Goal: Task Accomplishment & Management: Complete application form

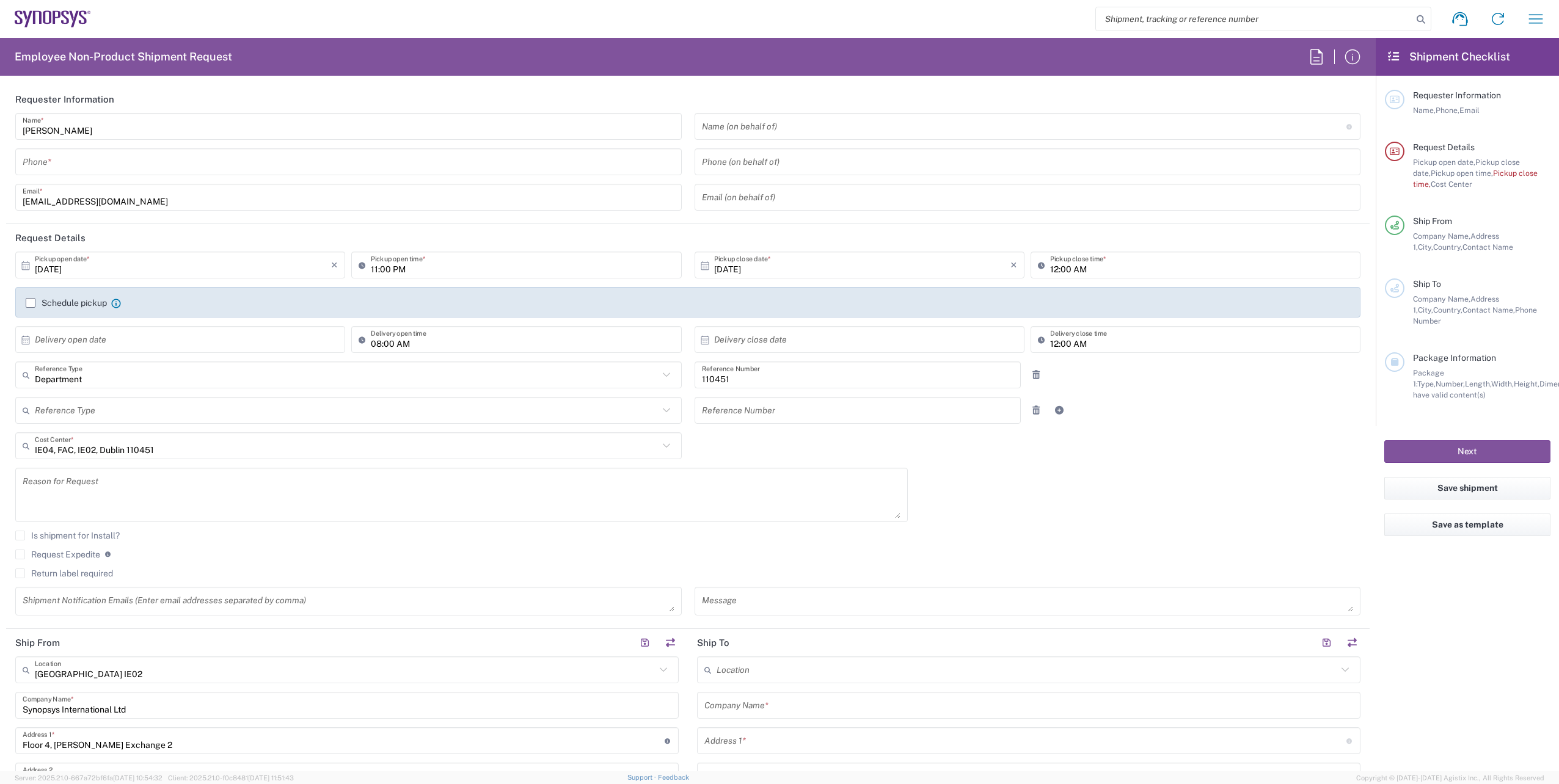
click at [73, 160] on input "tel" at bounding box center [348, 162] width 652 height 21
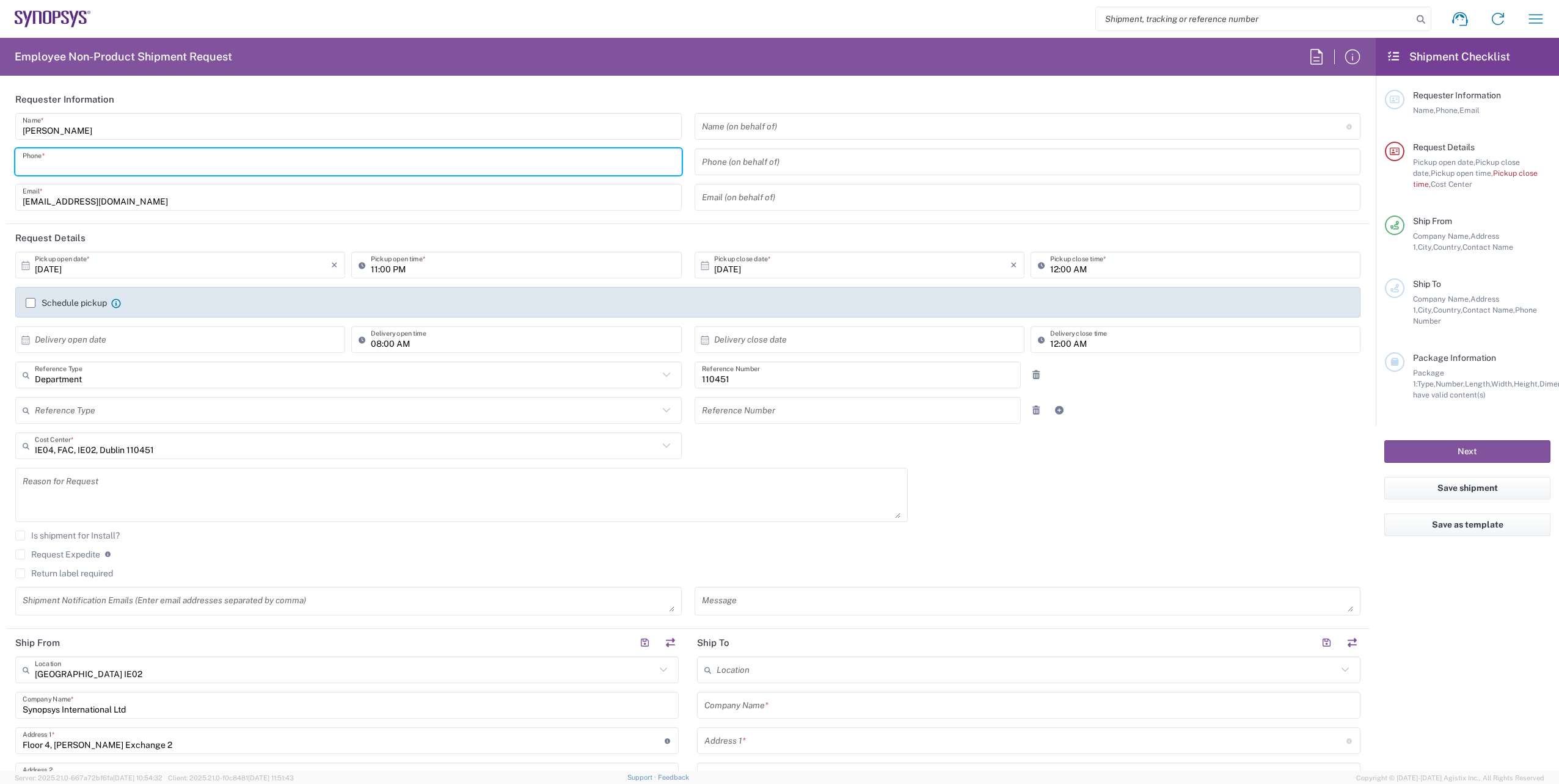
paste input "[PHONE_NUMBER]"
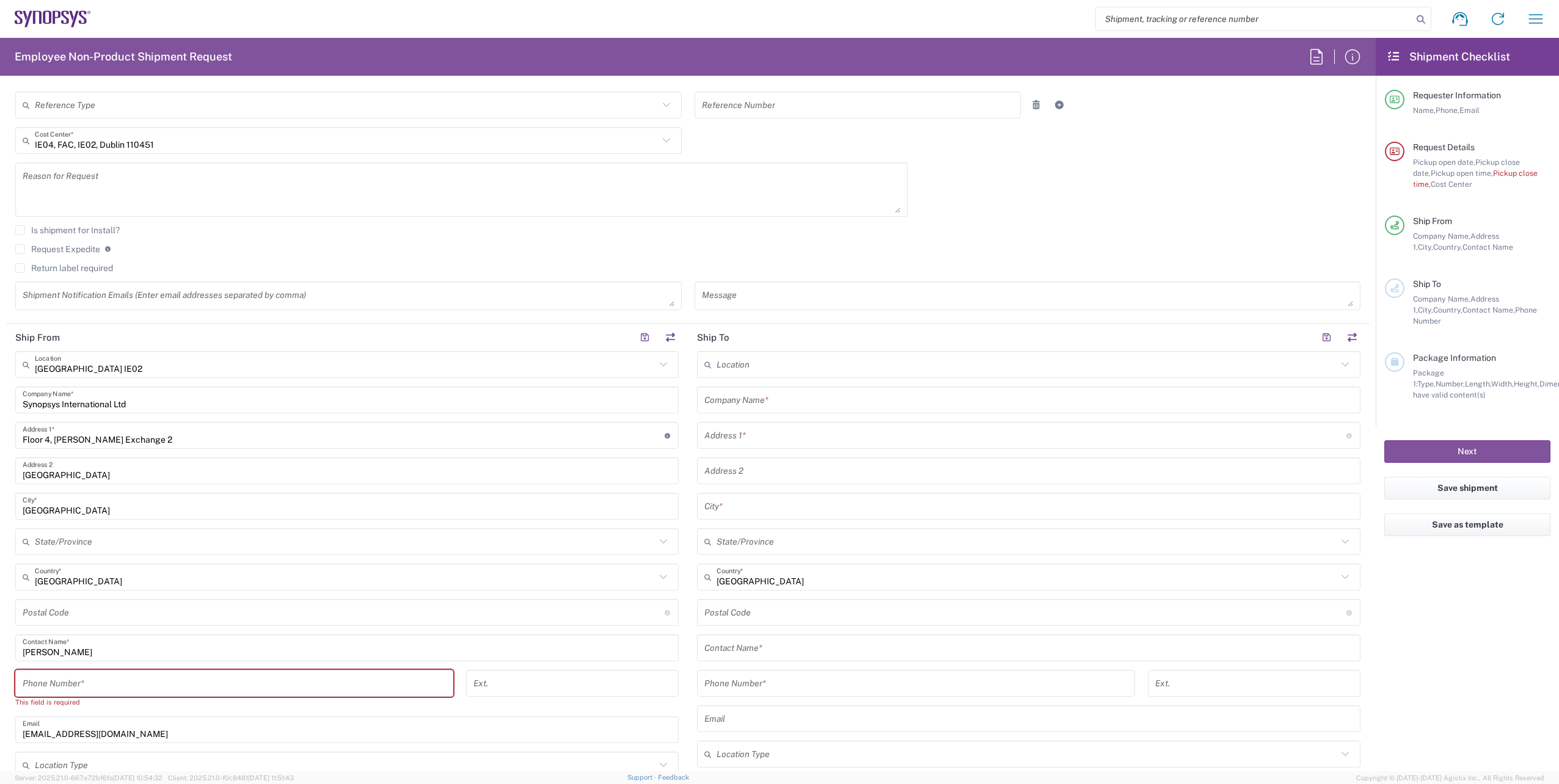
type input "[PHONE_NUMBER]"
click at [173, 679] on input "tel" at bounding box center [234, 683] width 423 height 21
paste input "[PHONE_NUMBER]"
type input "[PHONE_NUMBER]"
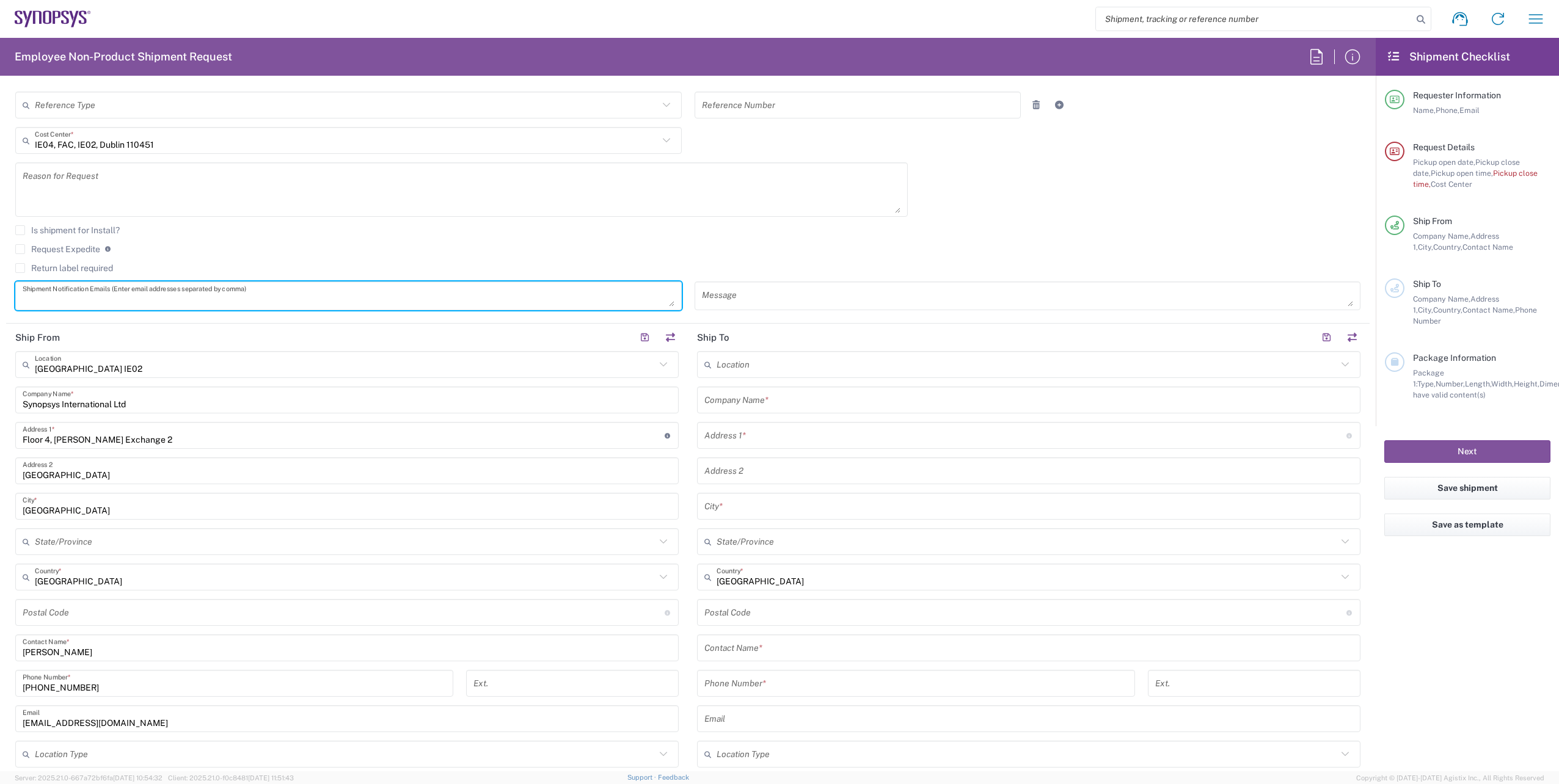
click at [105, 287] on textarea at bounding box center [348, 296] width 652 height 21
paste textarea "[EMAIL_ADDRESS][DOMAIN_NAME]"
type textarea "[EMAIL_ADDRESS][DOMAIN_NAME]"
click at [805, 305] on textarea at bounding box center [1028, 296] width 652 height 21
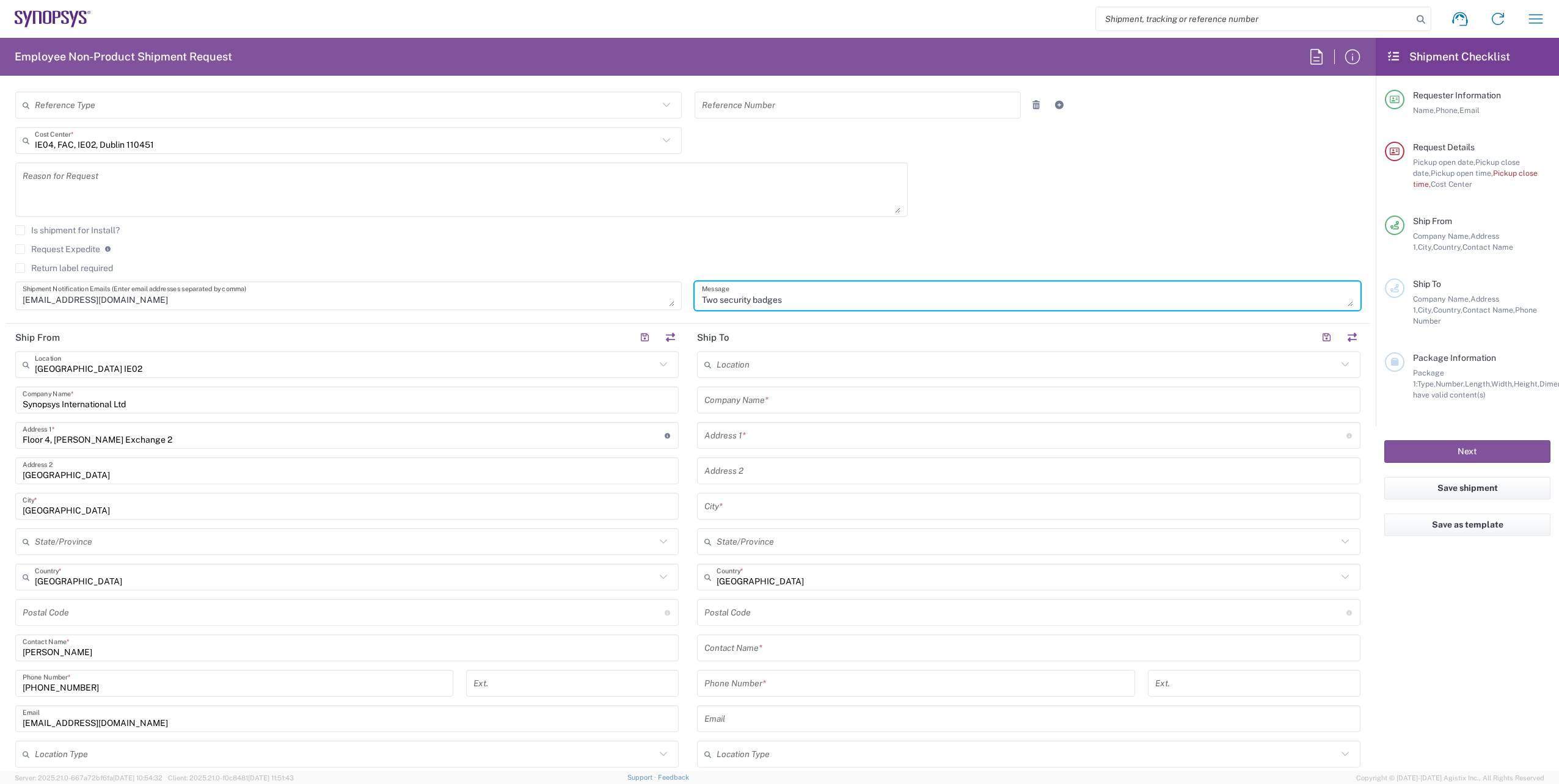
type textarea "Two security badges"
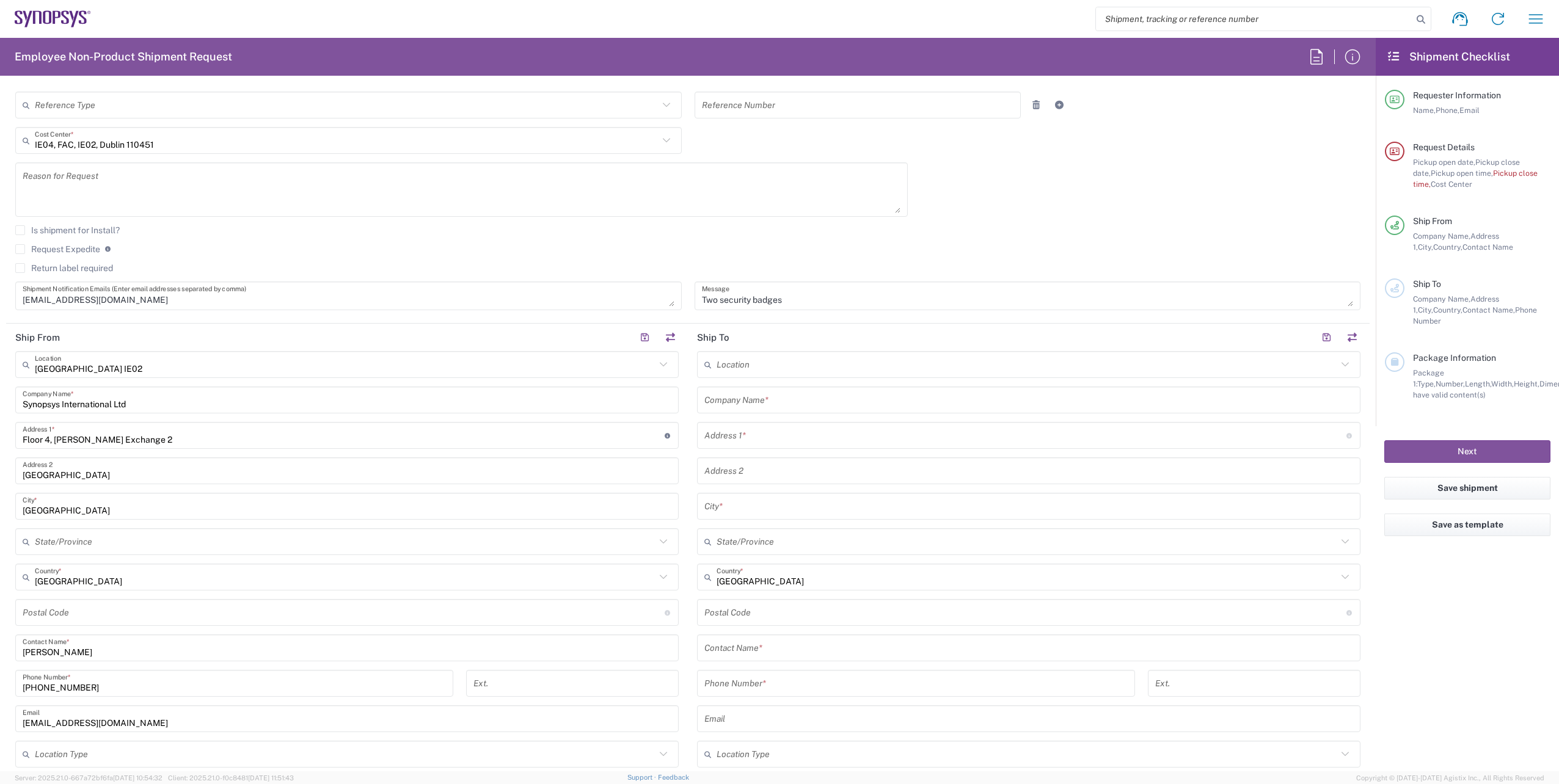
click at [955, 254] on agx-checkbox-control "Request Expedite If expedite is checked you will be unable to rate and book thi…" at bounding box center [687, 249] width 1345 height 11
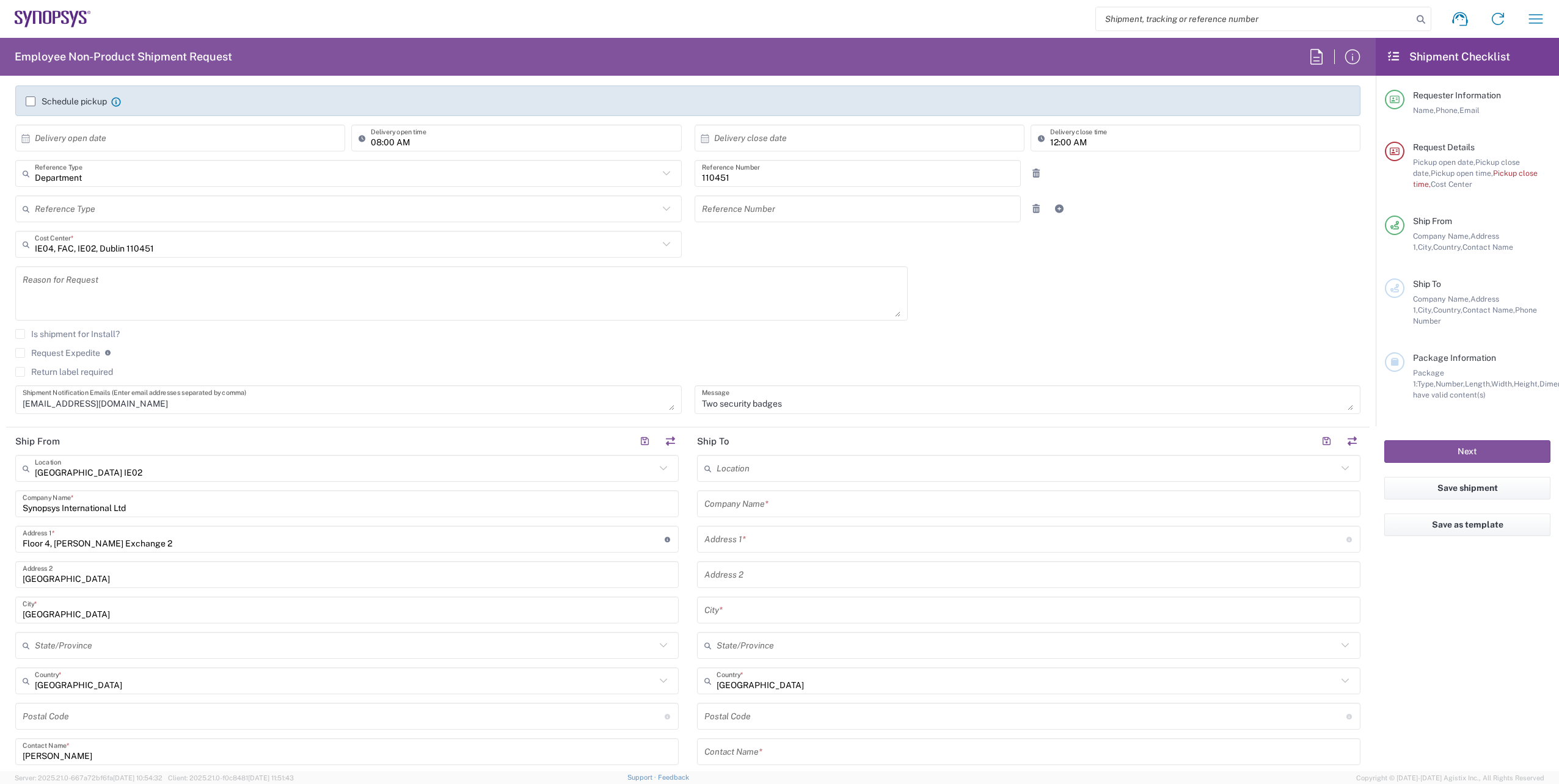
scroll to position [61, 0]
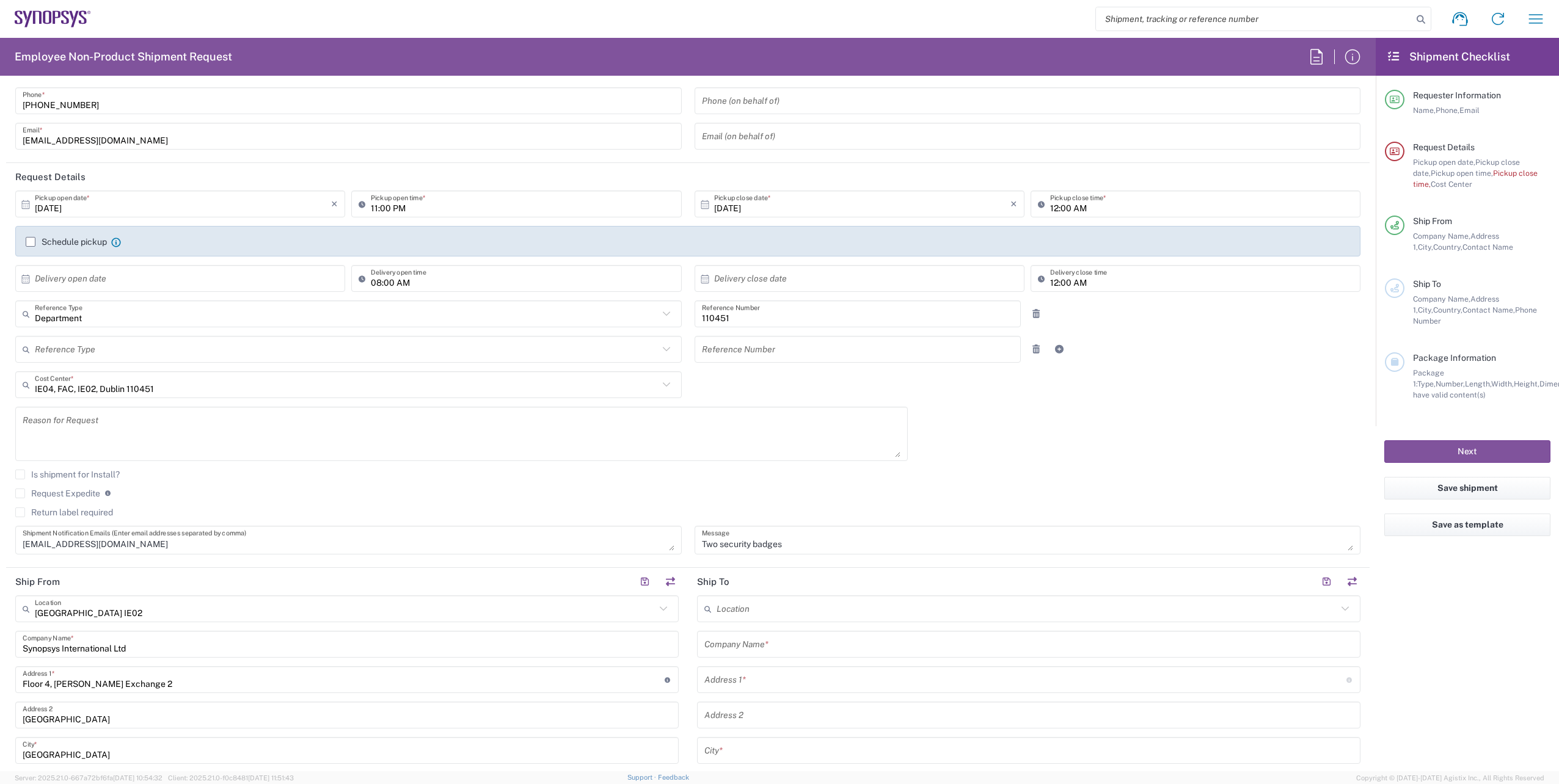
click at [27, 202] on icon at bounding box center [26, 204] width 11 height 11
click at [162, 297] on span "14" at bounding box center [164, 298] width 18 height 17
type input "[DATE]"
click at [374, 209] on input "11:00 PM" at bounding box center [523, 204] width 303 height 21
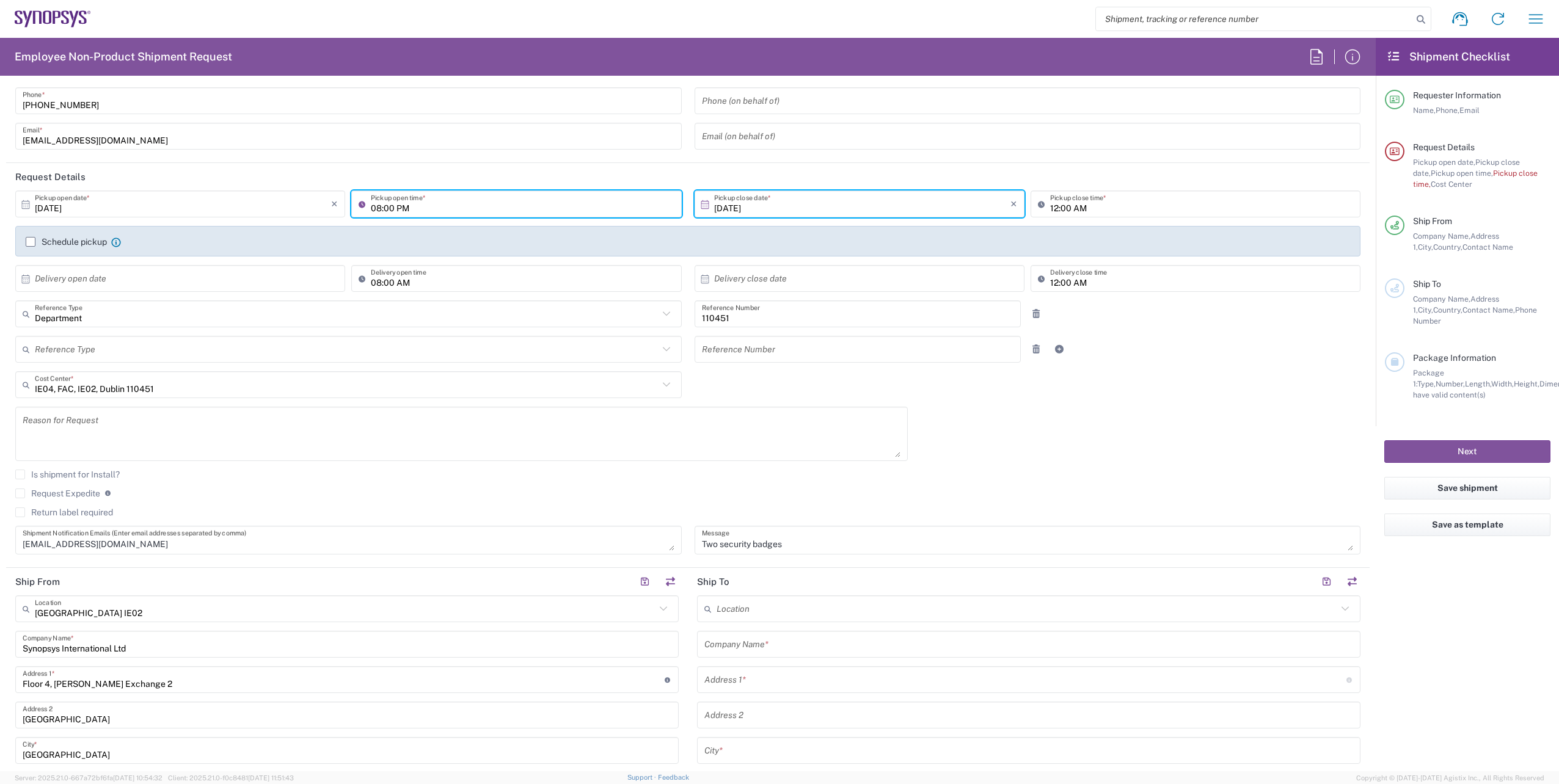
click at [413, 210] on input "08:00 PM" at bounding box center [523, 204] width 303 height 21
type input "08:00 AM"
click at [1050, 208] on input "12:00 AM" at bounding box center [1202, 204] width 303 height 21
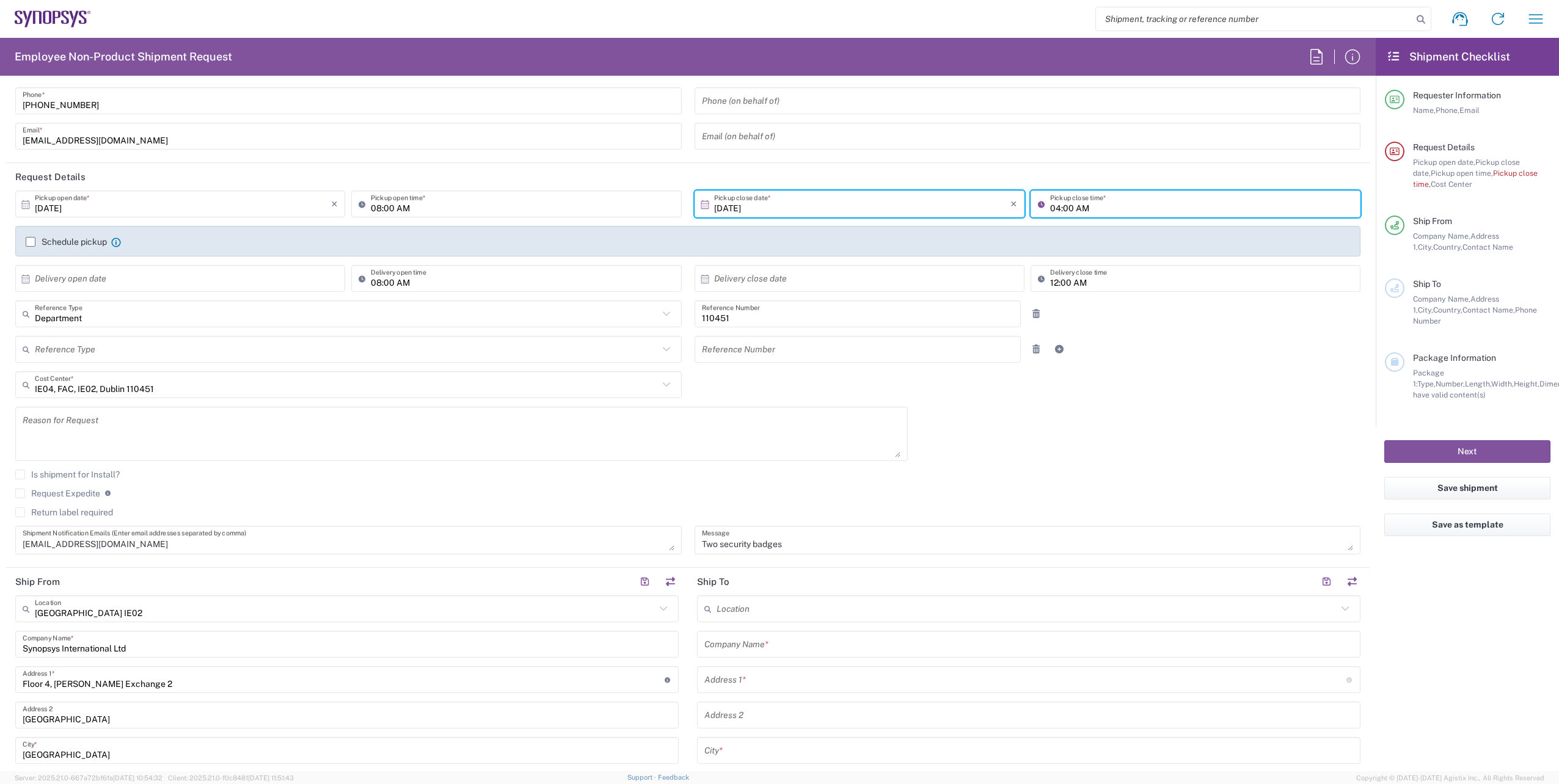
click at [1085, 206] on input "04:00 AM" at bounding box center [1202, 204] width 303 height 21
type input "04:00 PM"
click at [1085, 391] on div "[DATE] × Pickup open date * Cancel Apply 08:00 AM Pickup open time * [DATE] × P…" at bounding box center [688, 376] width 1358 height 372
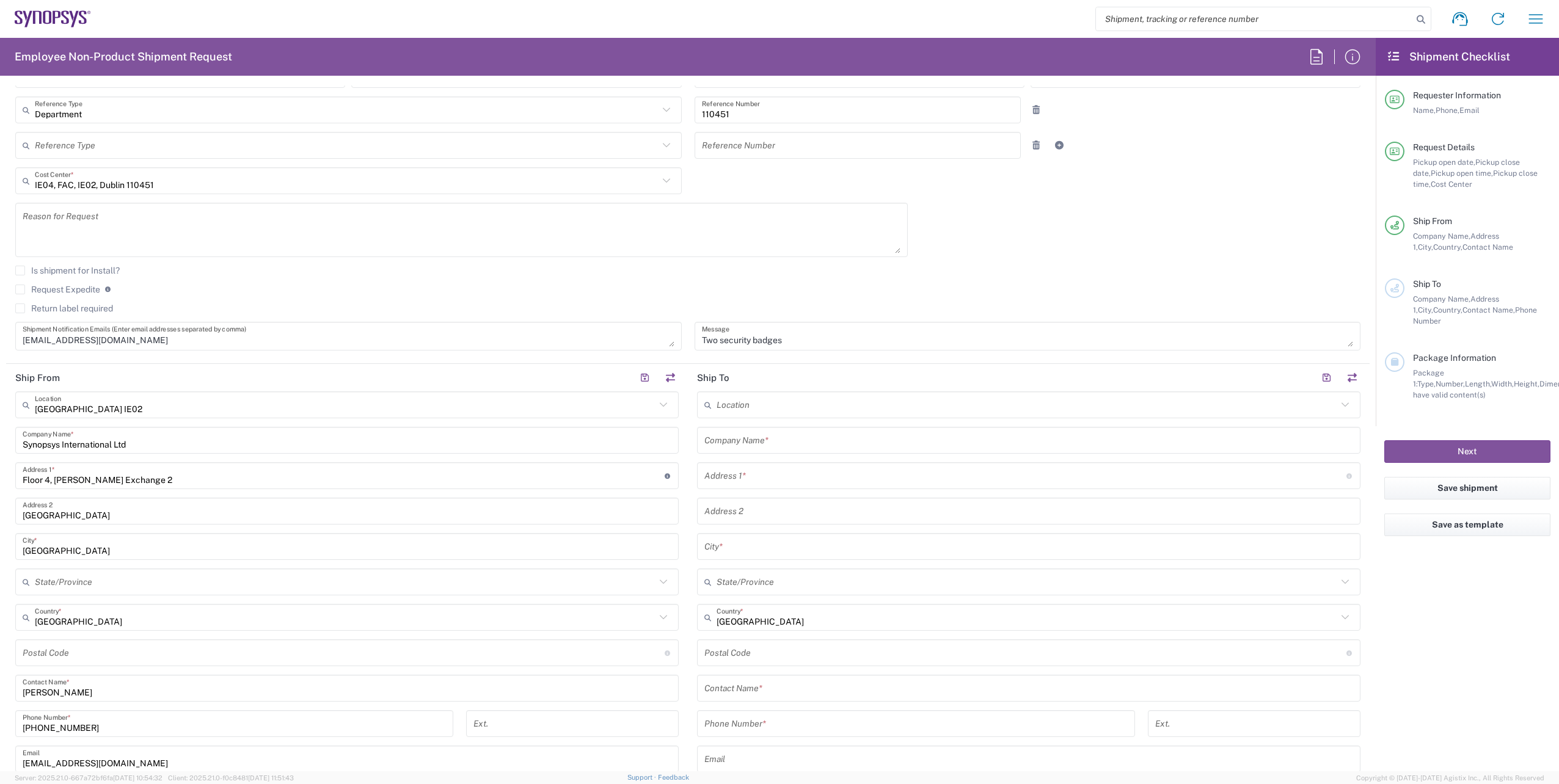
scroll to position [305, 0]
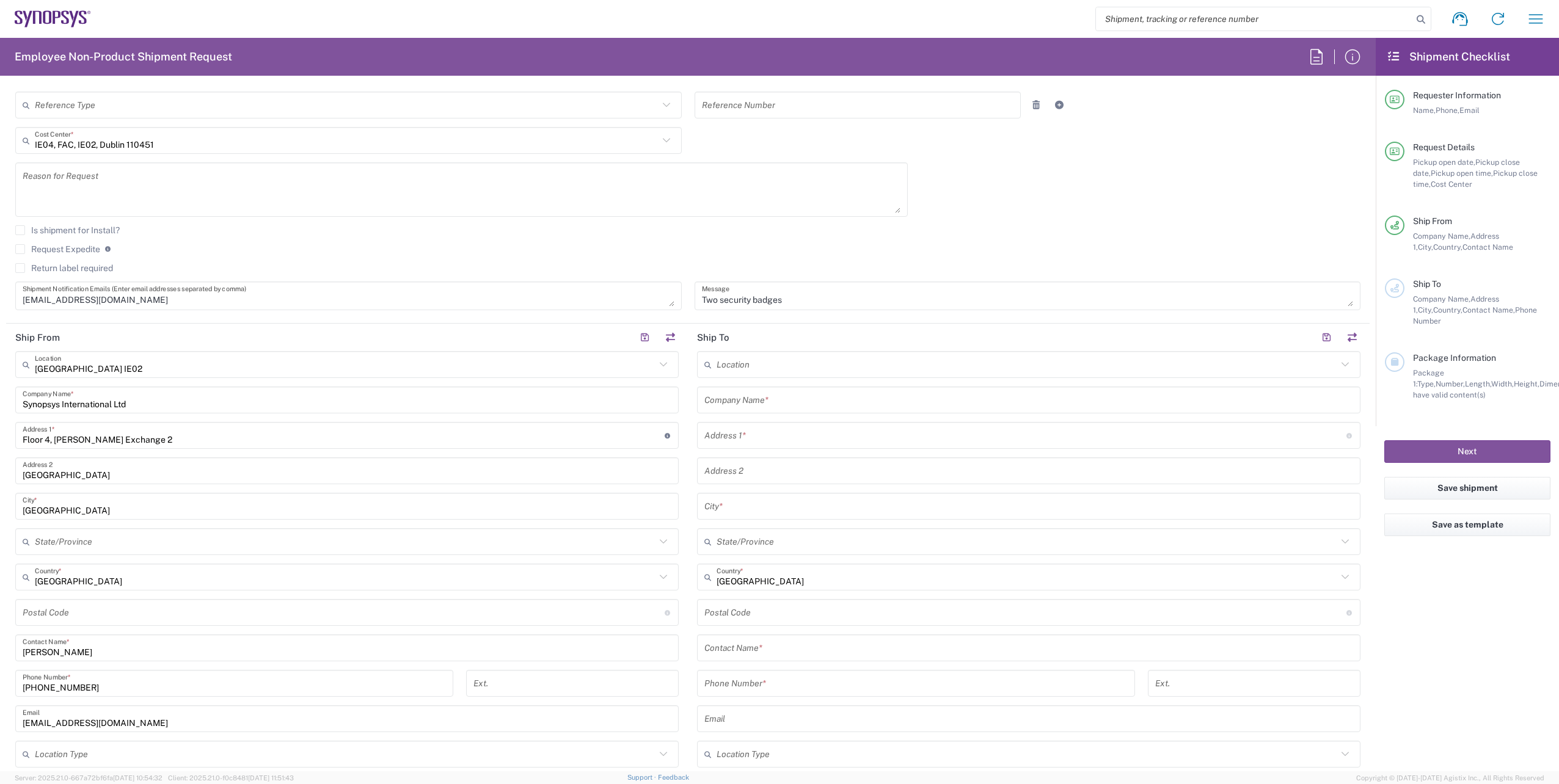
click at [1052, 368] on input "text" at bounding box center [1026, 364] width 620 height 21
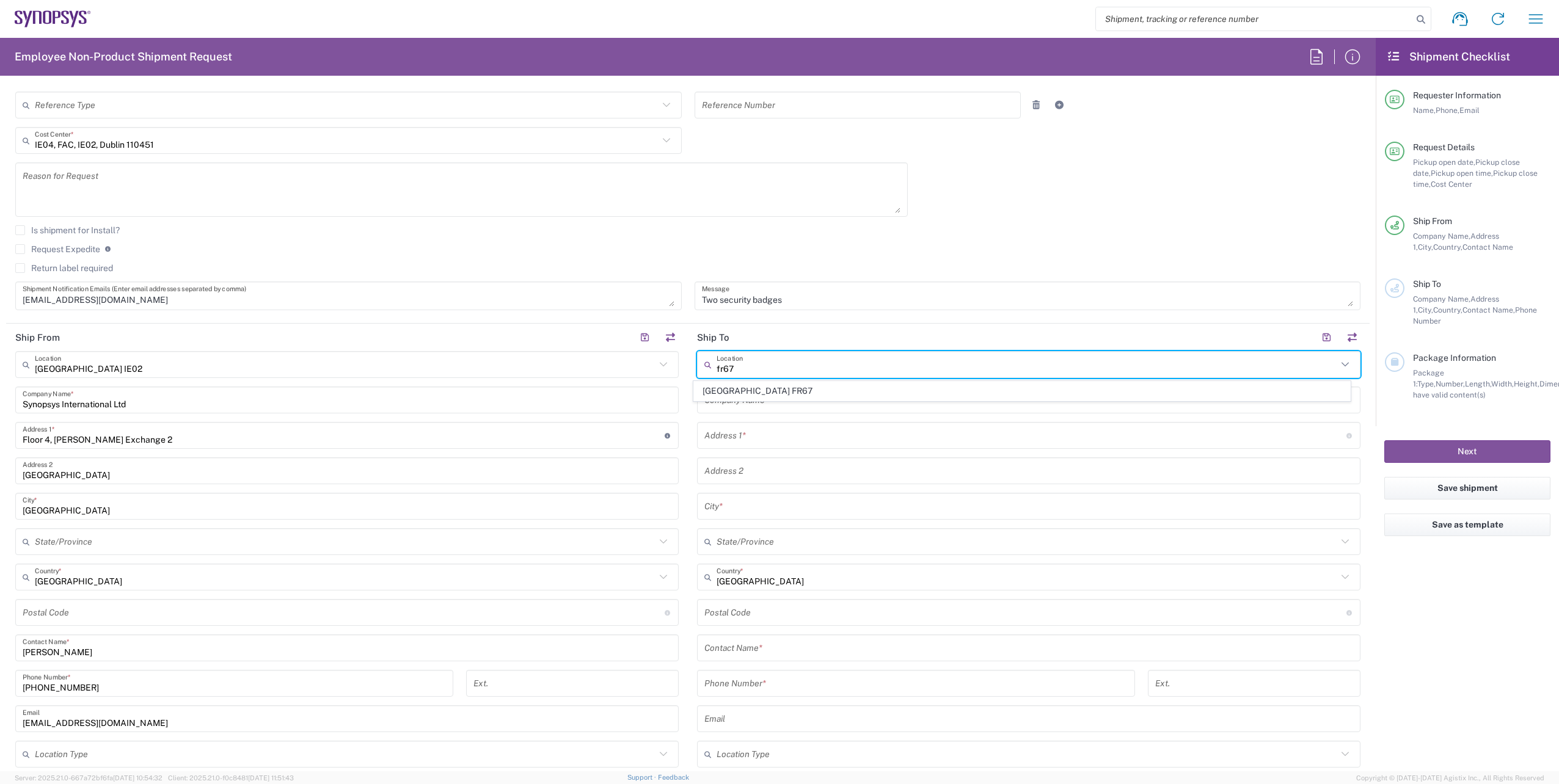
click at [768, 394] on span "[GEOGRAPHIC_DATA] FR67" at bounding box center [1022, 391] width 656 height 19
type input "[GEOGRAPHIC_DATA] FR67"
type input "SEV ([GEOGRAPHIC_DATA])"
type input "[STREET_ADDRESS]"
type input "Montpellier cedex 02"
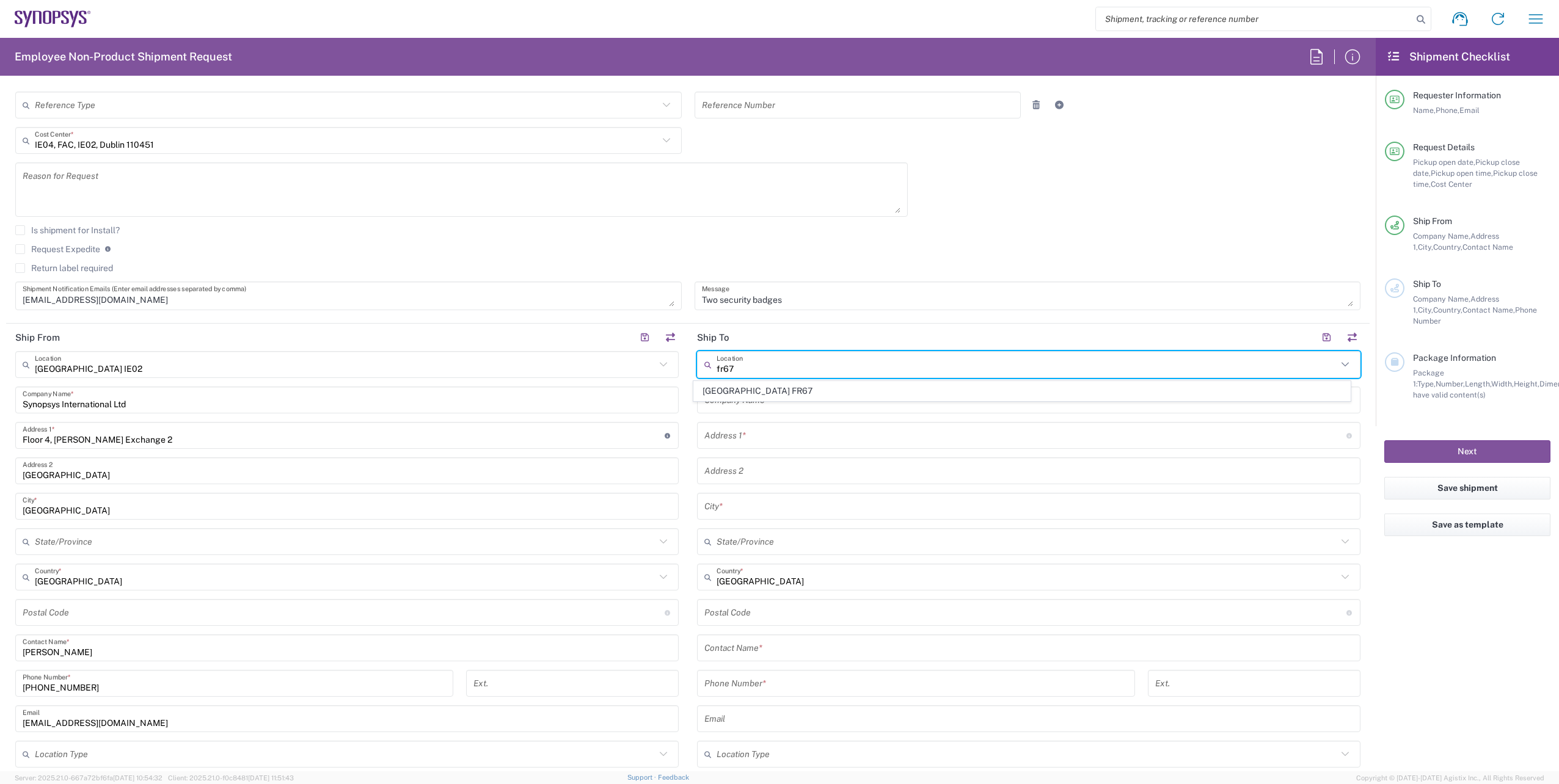
type input "[GEOGRAPHIC_DATA]"
type input "34000"
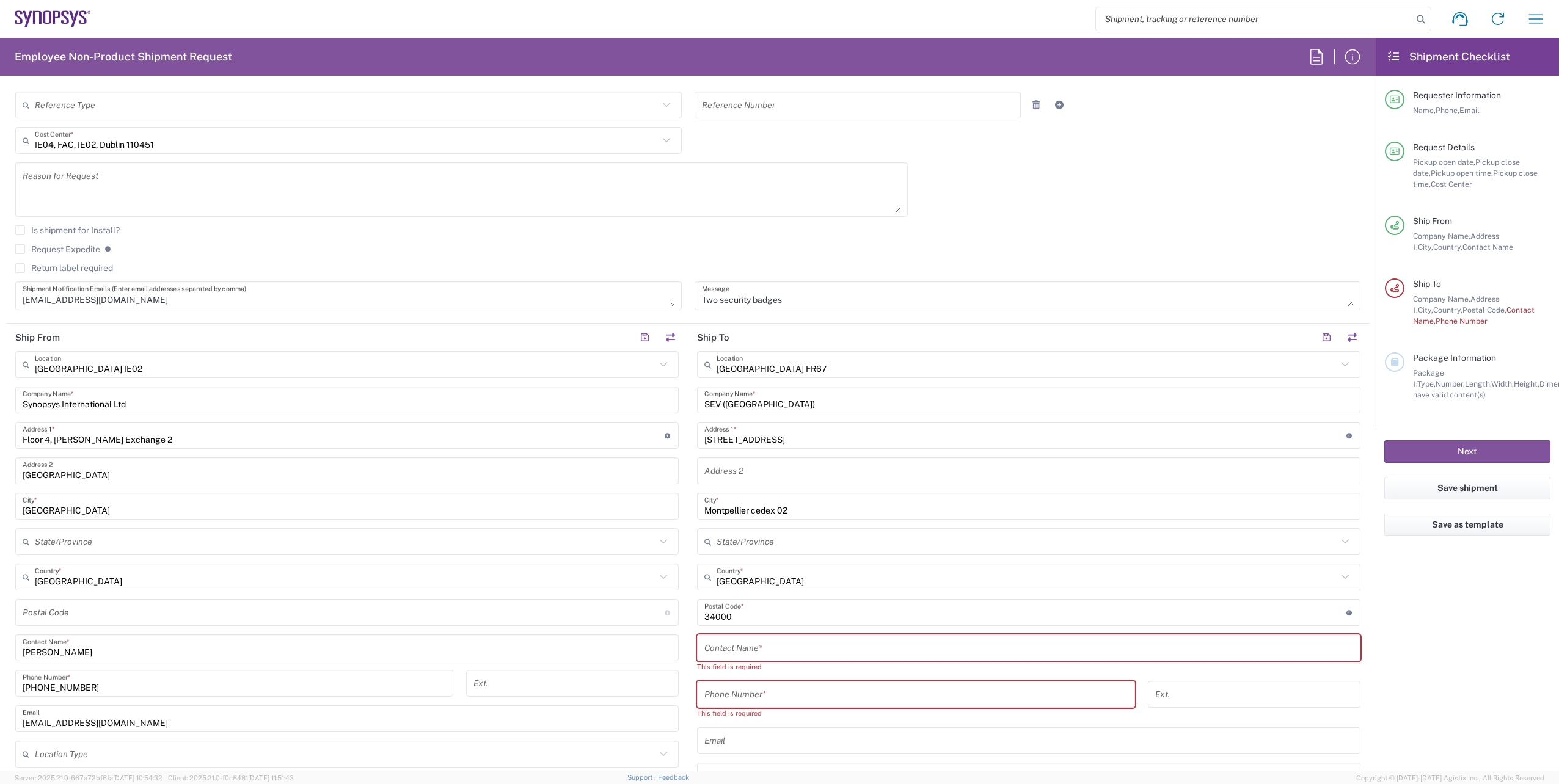
click at [735, 645] on input "text" at bounding box center [1028, 648] width 649 height 21
paste input "[PERSON_NAME]"
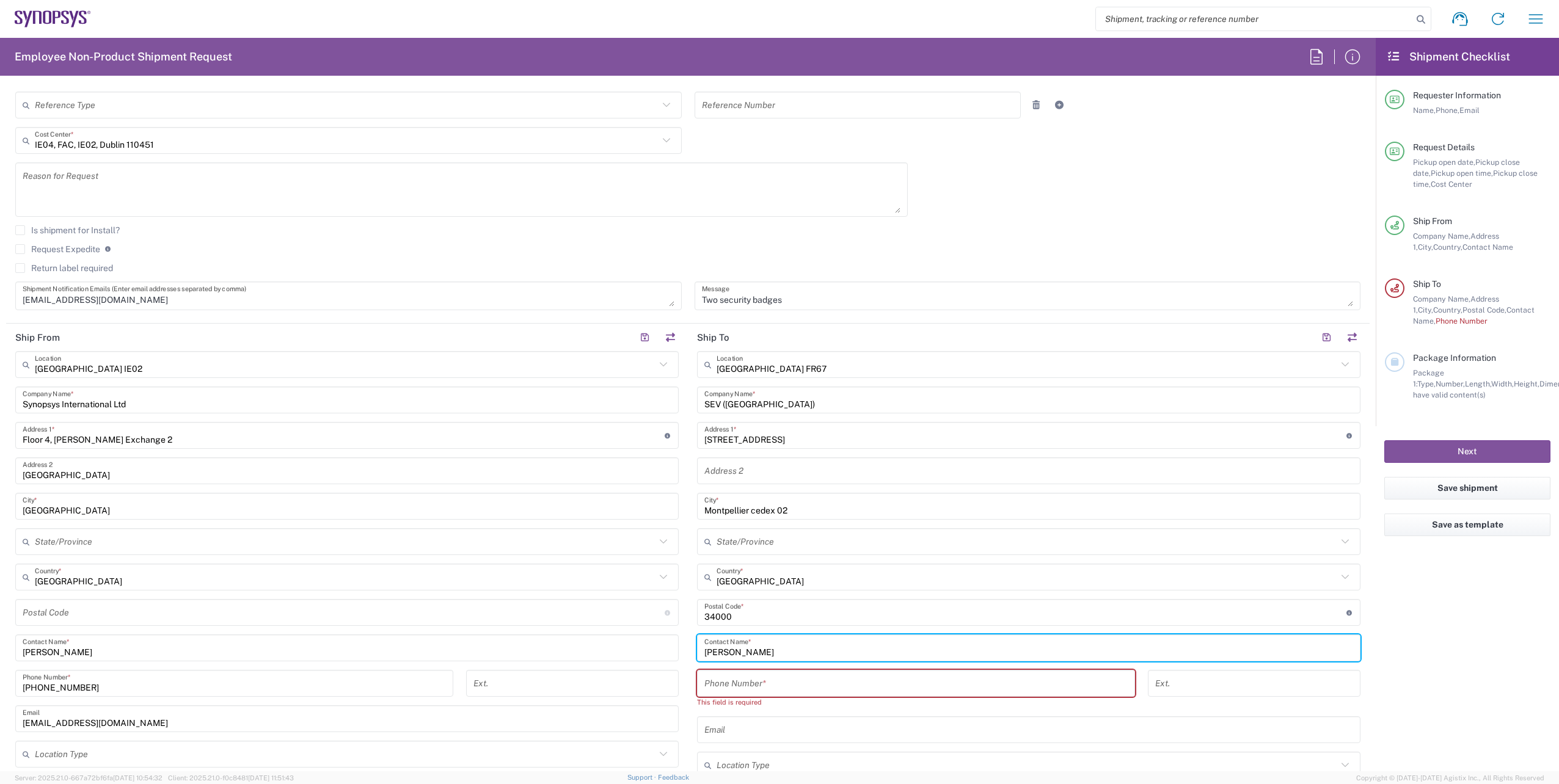
type input "[PERSON_NAME]"
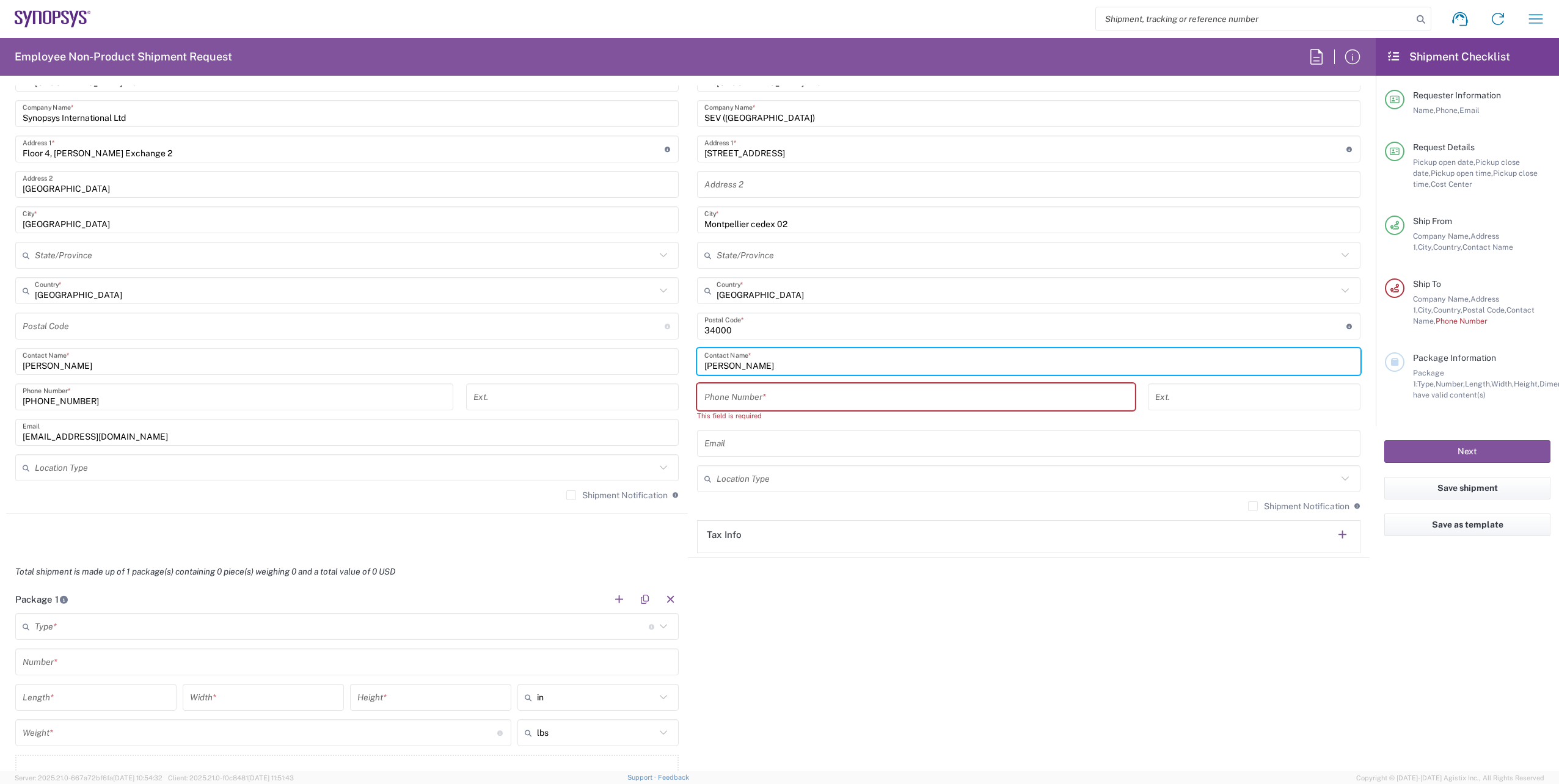
scroll to position [611, 0]
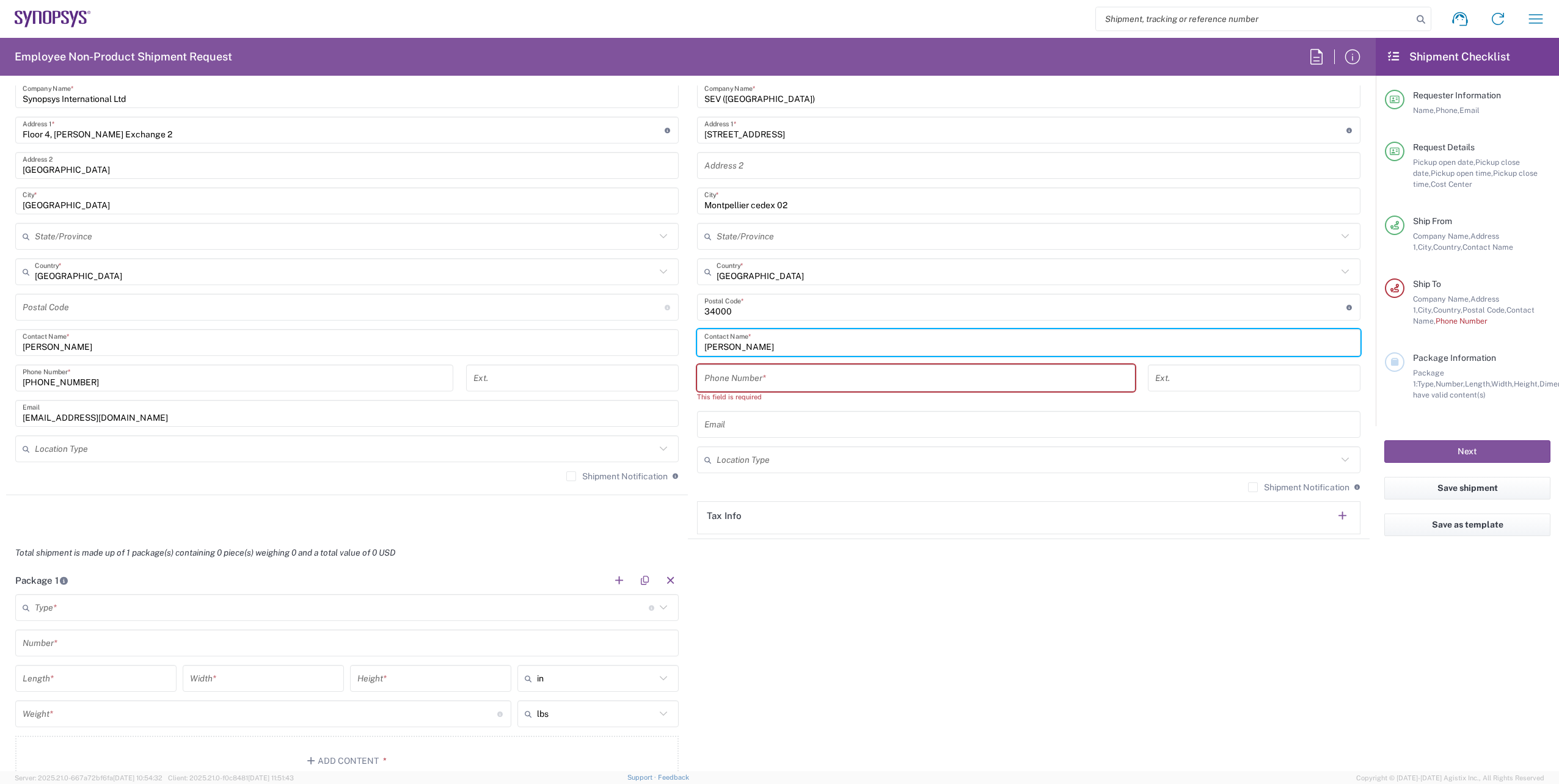
click at [737, 428] on input "text" at bounding box center [1028, 424] width 649 height 21
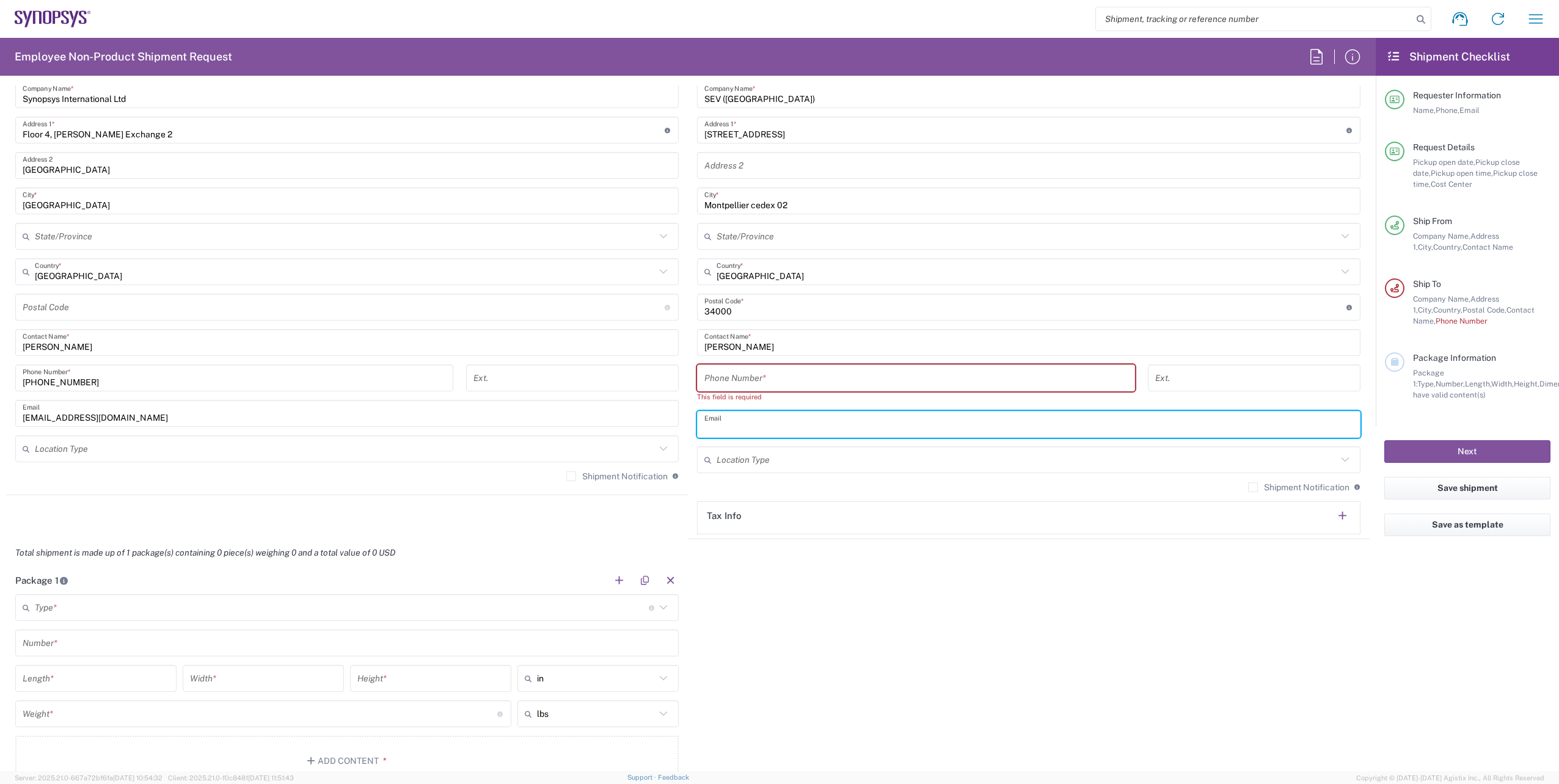
paste input "[EMAIL_ADDRESS][DOMAIN_NAME]"
type input "[EMAIL_ADDRESS][DOMAIN_NAME]"
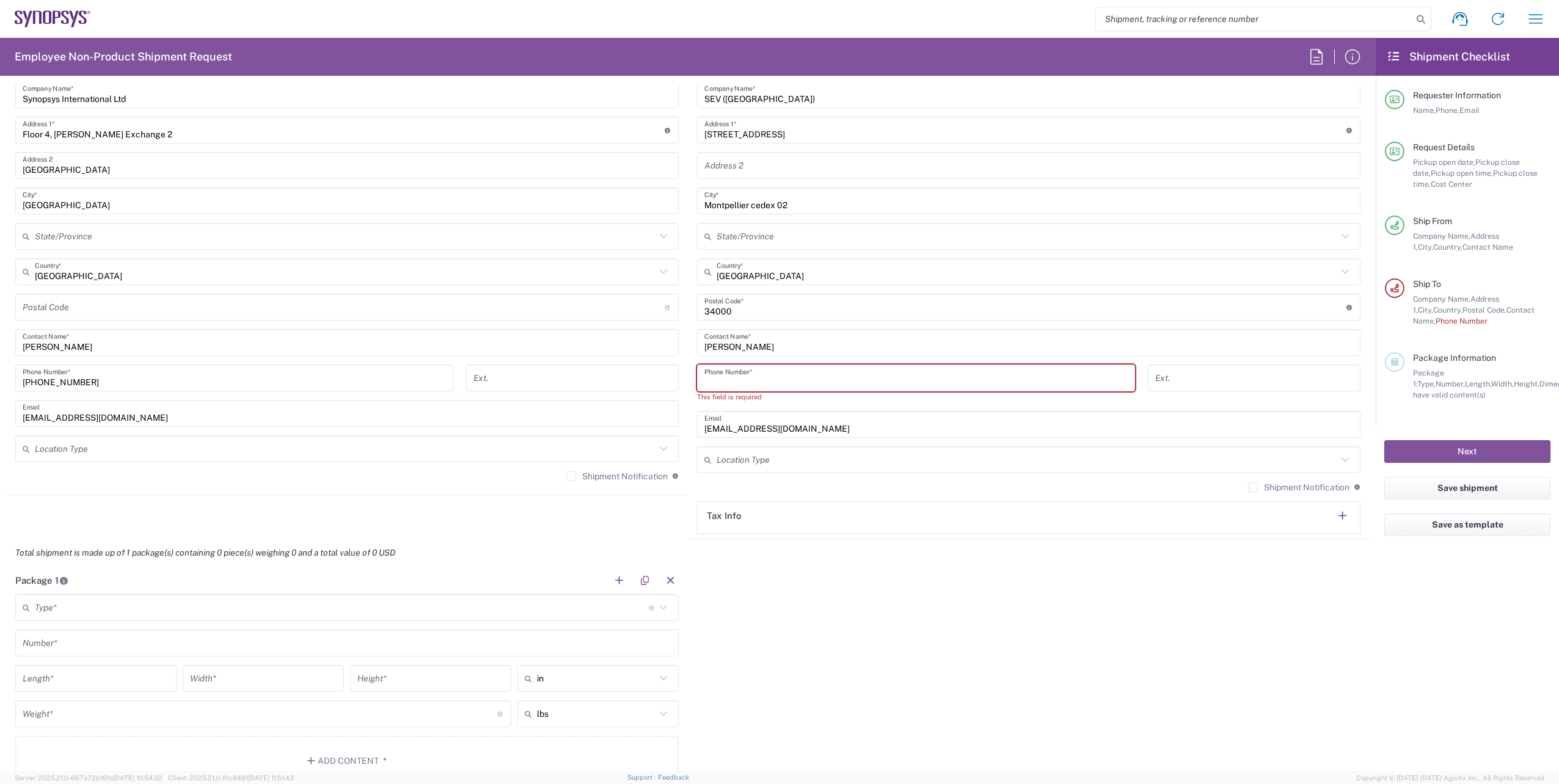
click at [739, 381] on input "tel" at bounding box center [915, 378] width 423 height 21
paste input "[PHONE_NUMBER]"
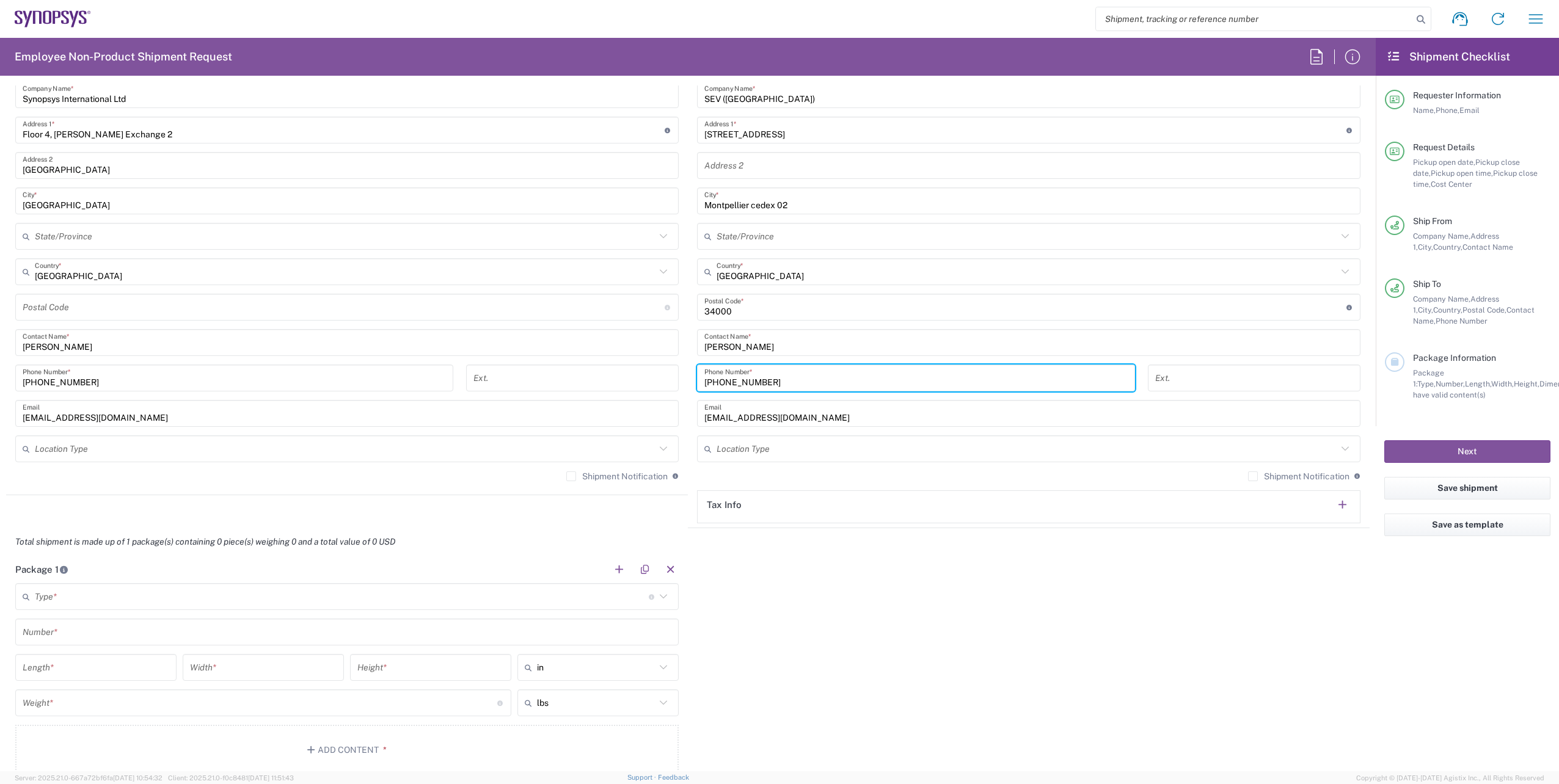
type input "[PHONE_NUMBER]"
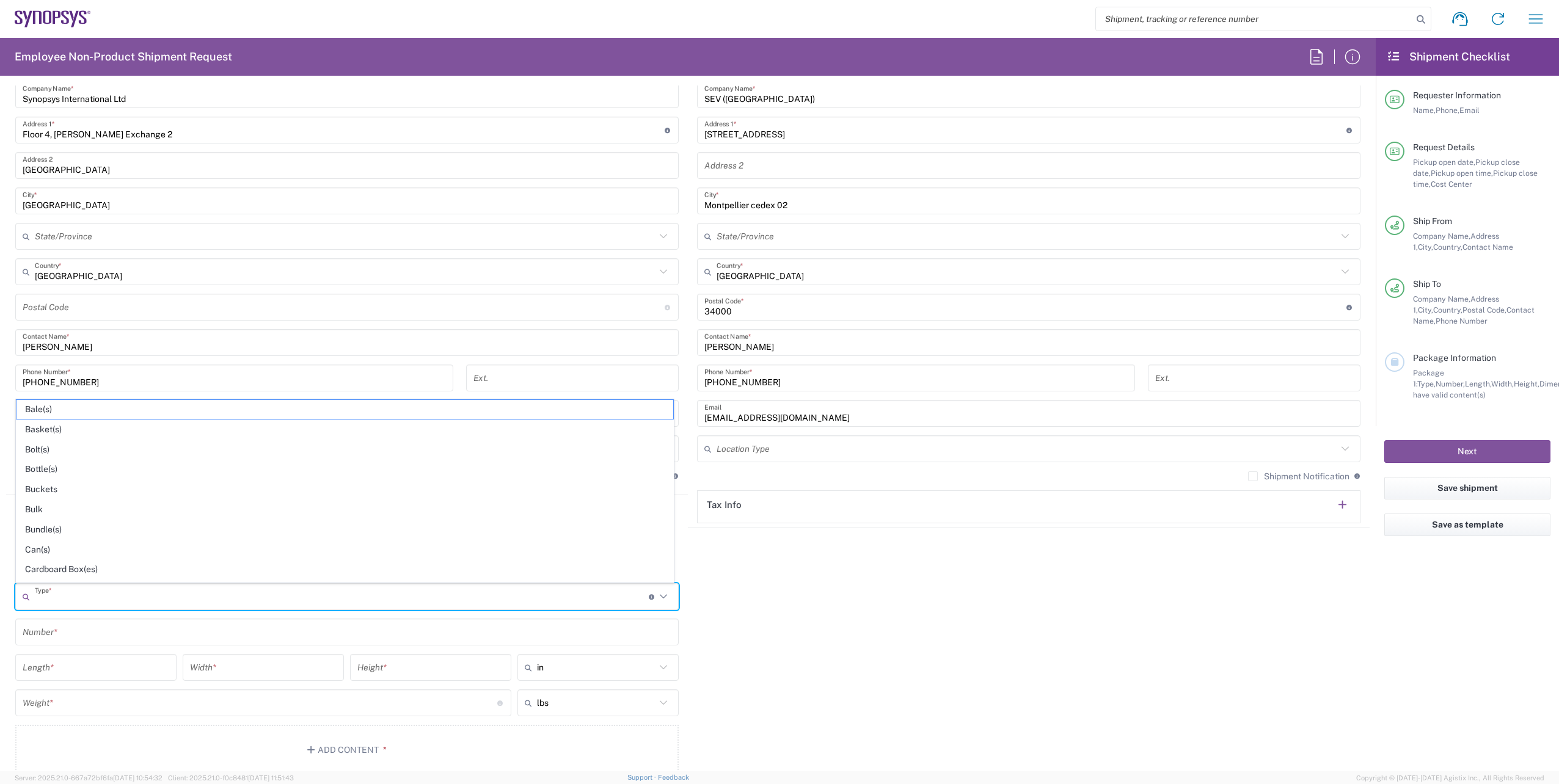
click at [589, 594] on input "text" at bounding box center [341, 596] width 614 height 21
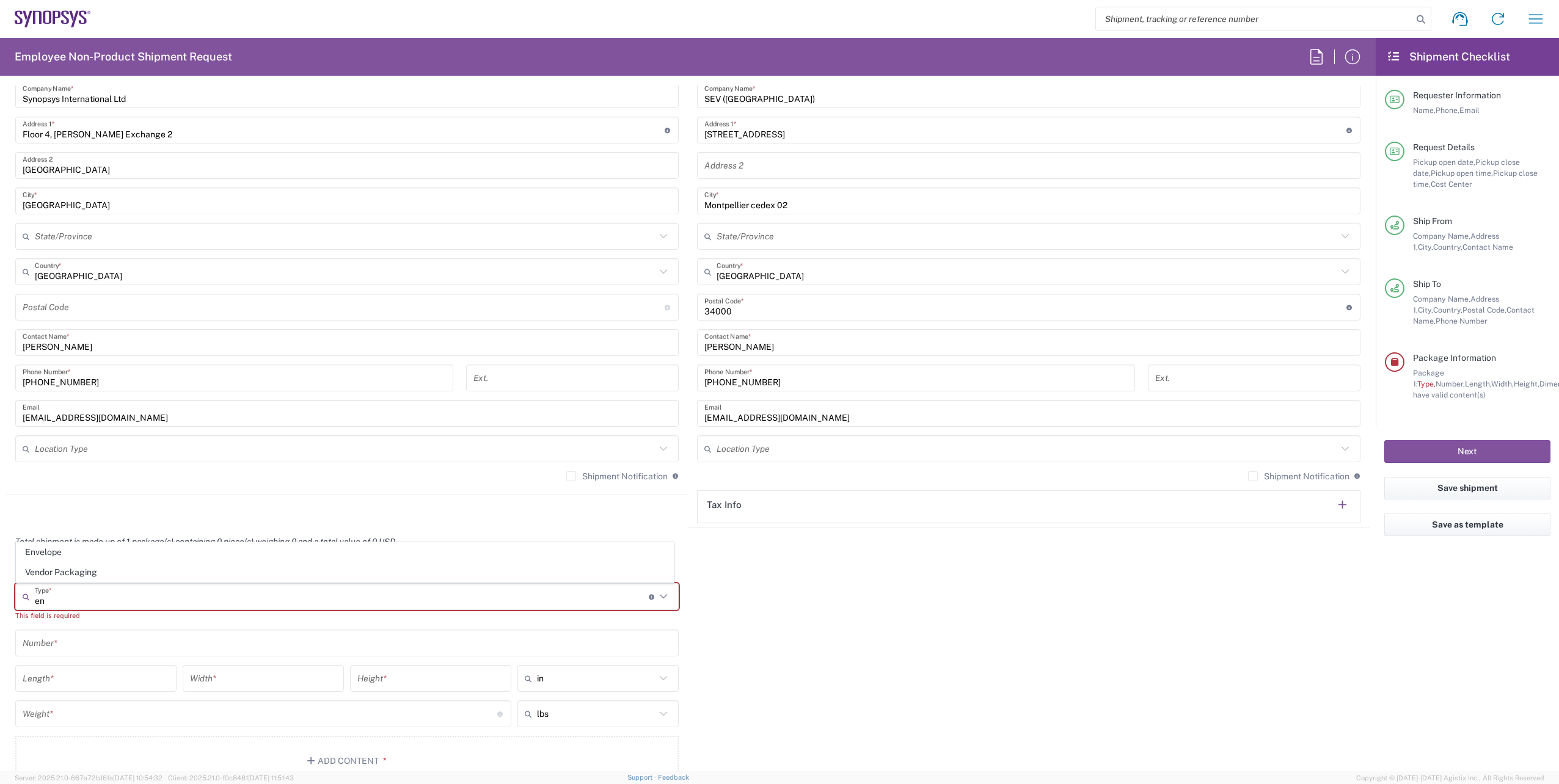
click at [84, 555] on span "Envelope" at bounding box center [345, 552] width 656 height 19
type input "Envelope"
type input "1"
type input "9.5"
type input "12.5"
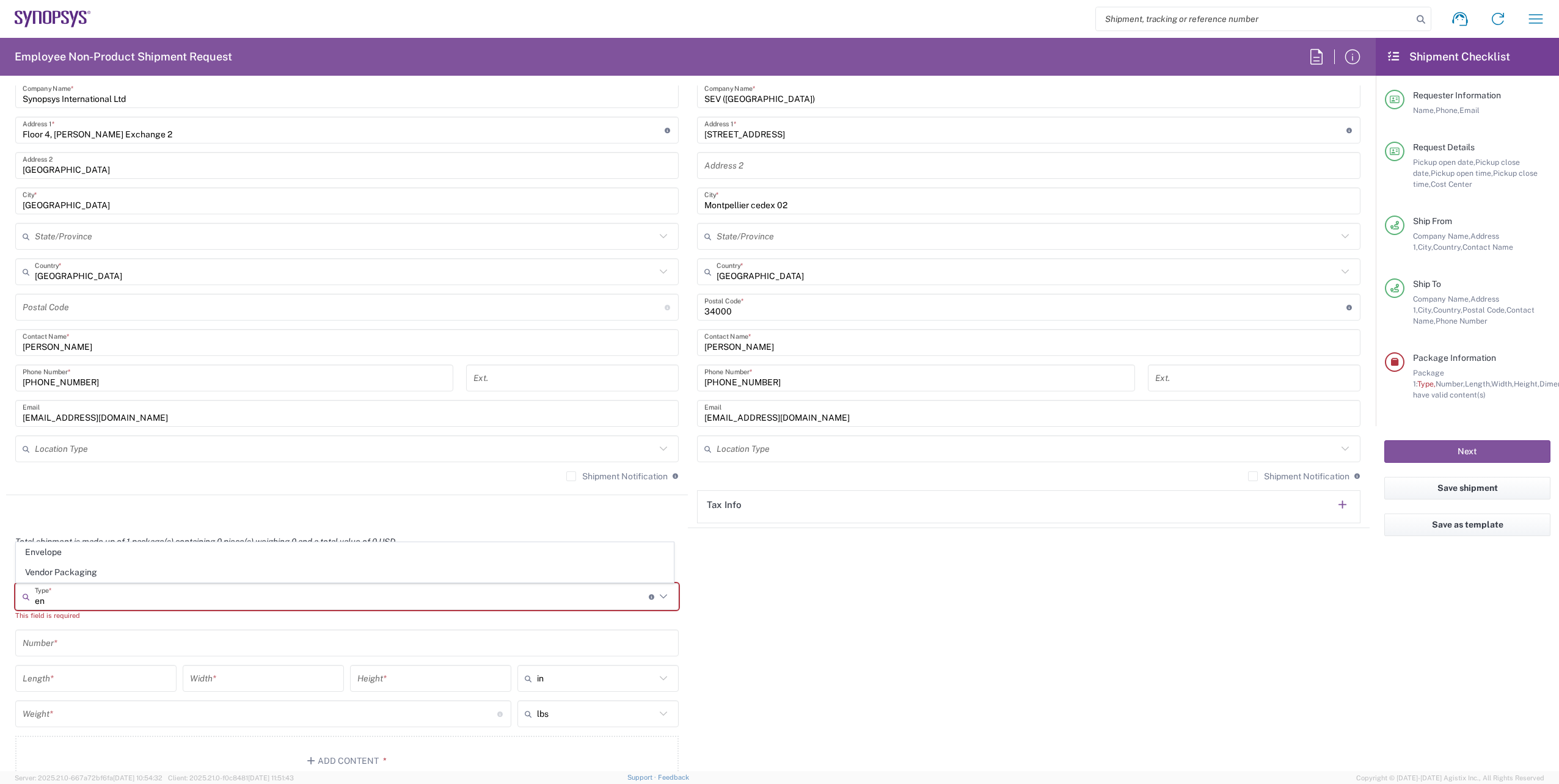
type input "0.25"
type input "1"
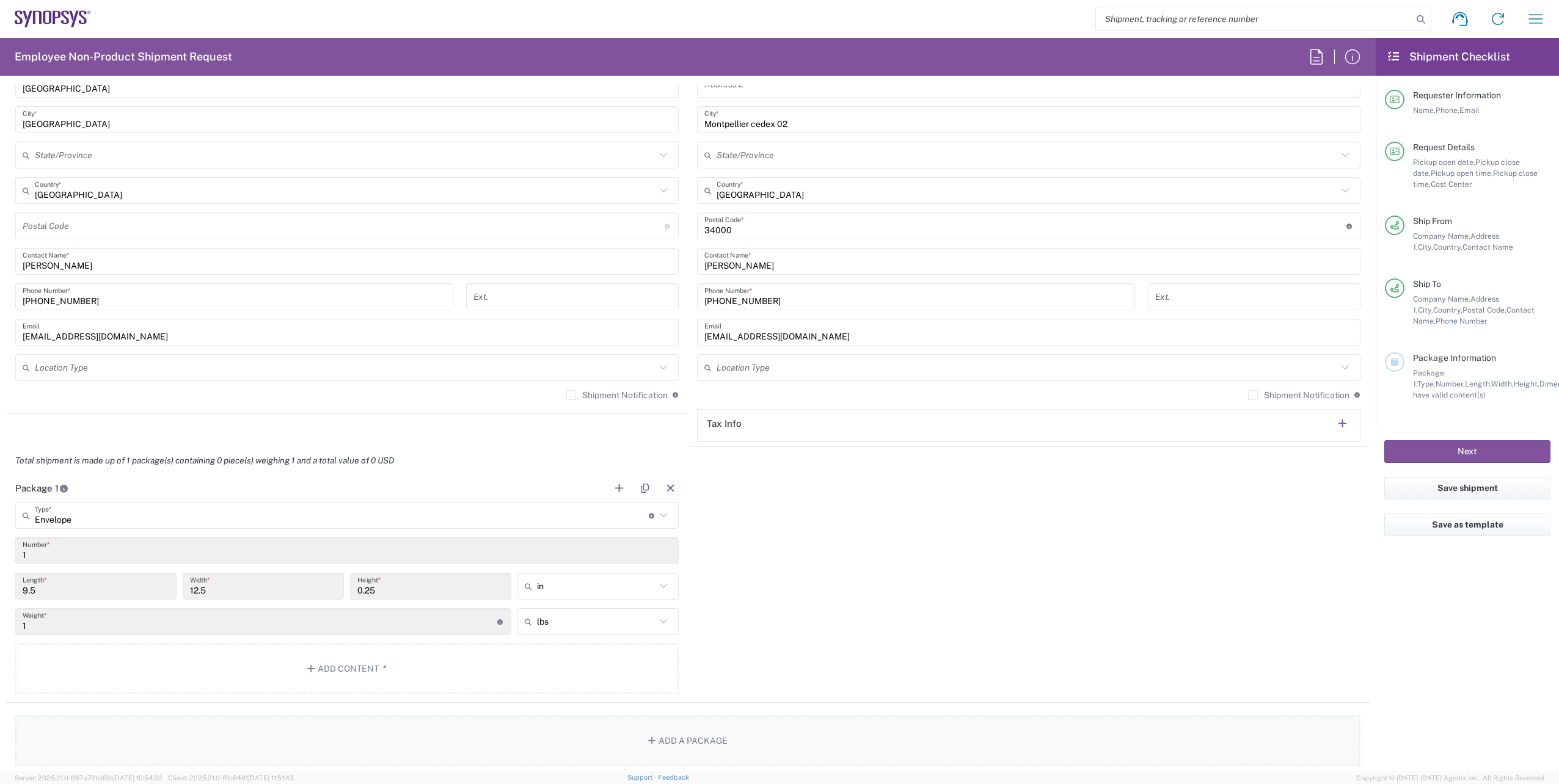
scroll to position [855, 0]
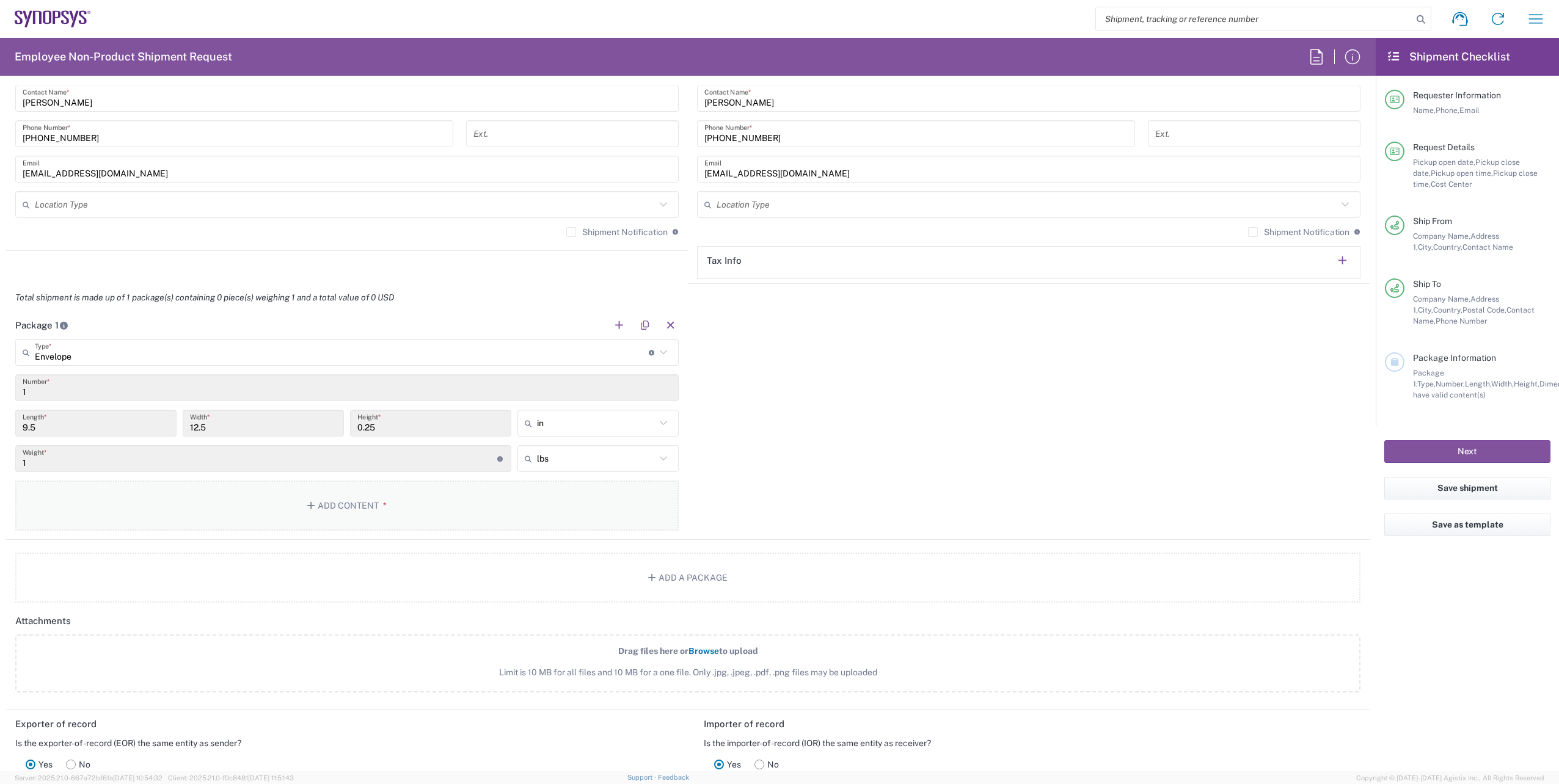
click at [370, 514] on button "Add Content *" at bounding box center [347, 505] width 663 height 50
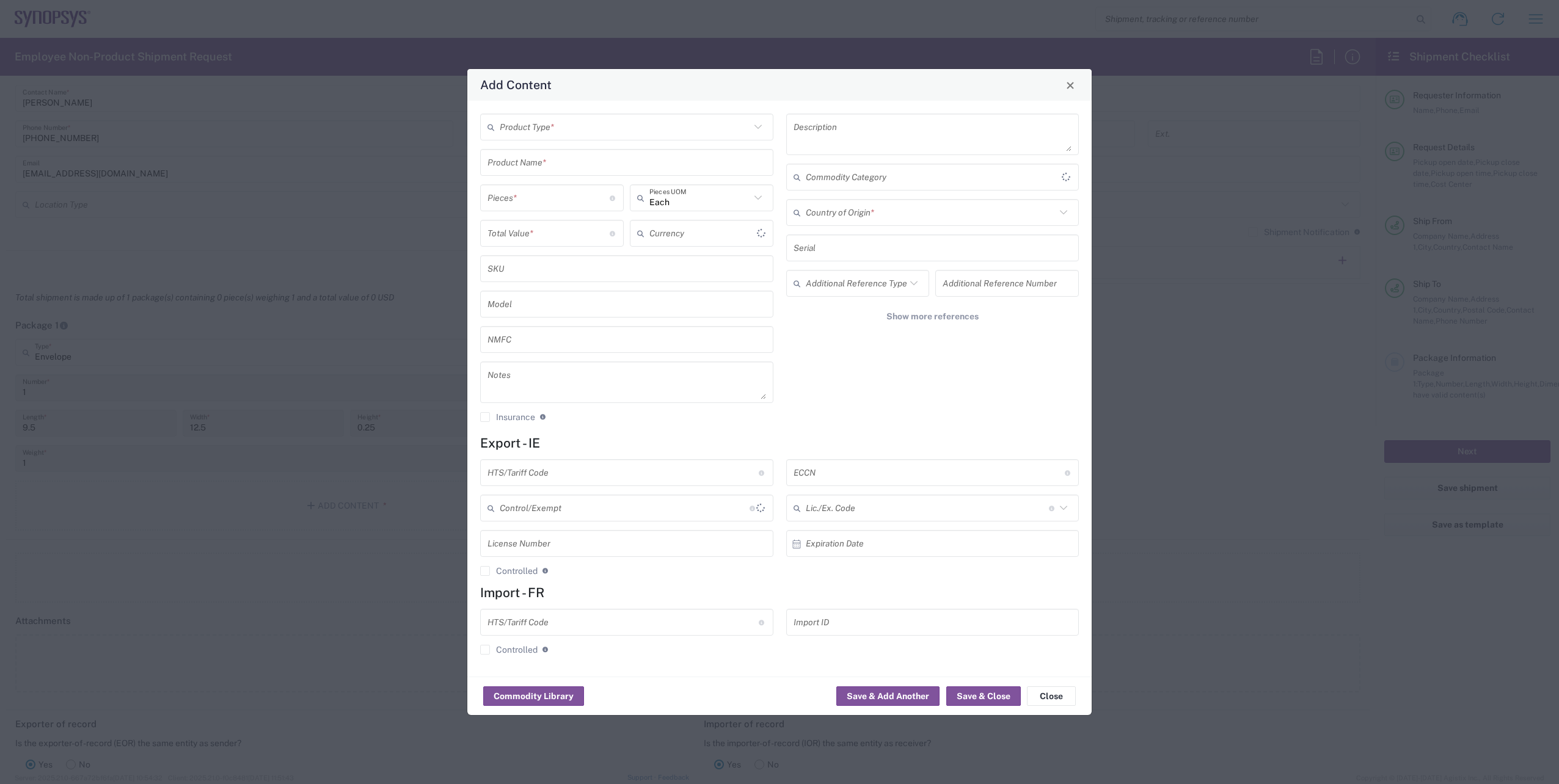
type input "US Dollar"
drag, startPoint x: 760, startPoint y: 130, endPoint x: 735, endPoint y: 134, distance: 25.3
click at [760, 130] on icon at bounding box center [758, 126] width 16 height 16
click at [624, 178] on span "General Commodity" at bounding box center [627, 174] width 291 height 19
type input "General Commodity"
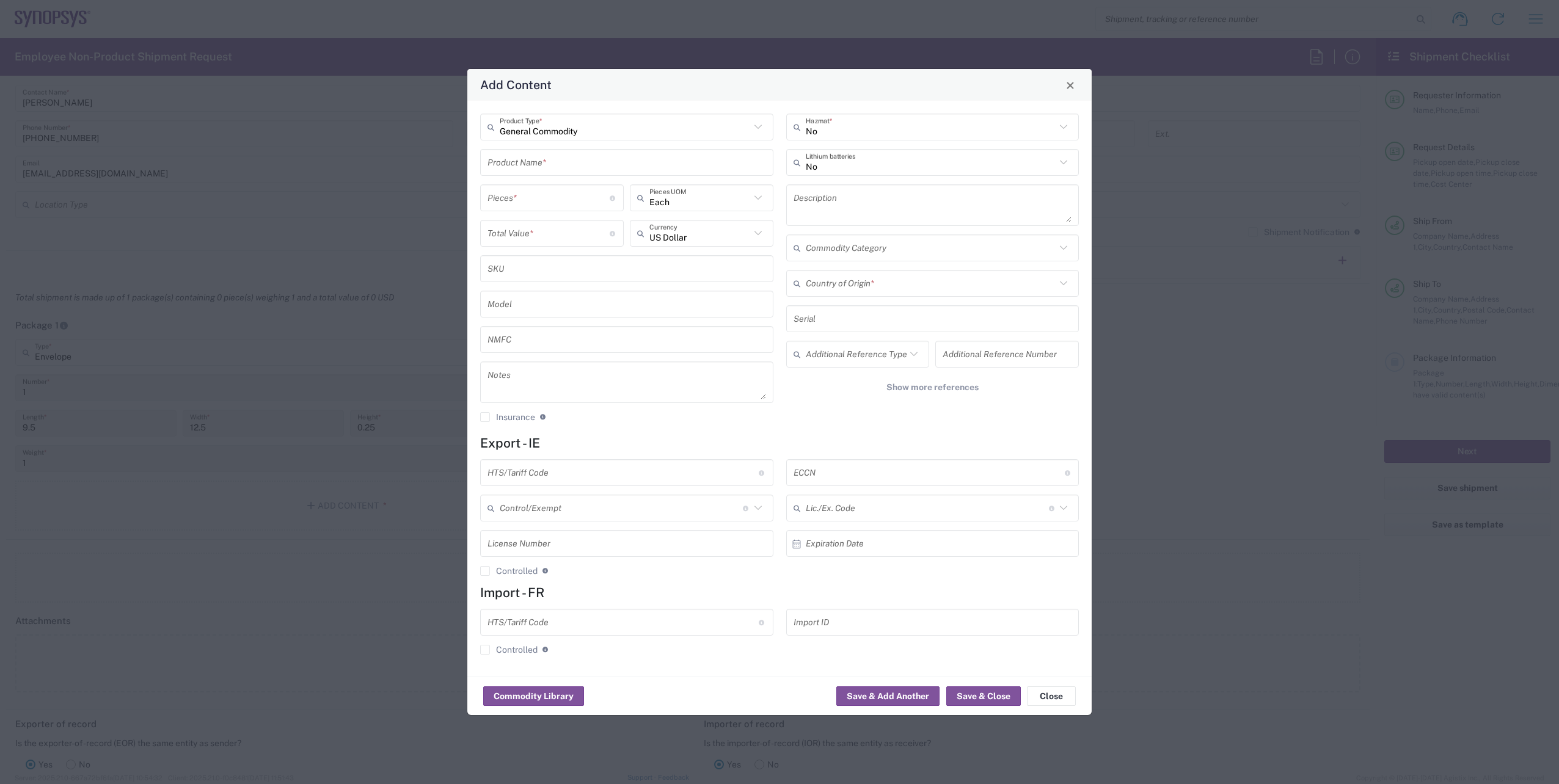
click at [584, 168] on input "text" at bounding box center [627, 162] width 279 height 21
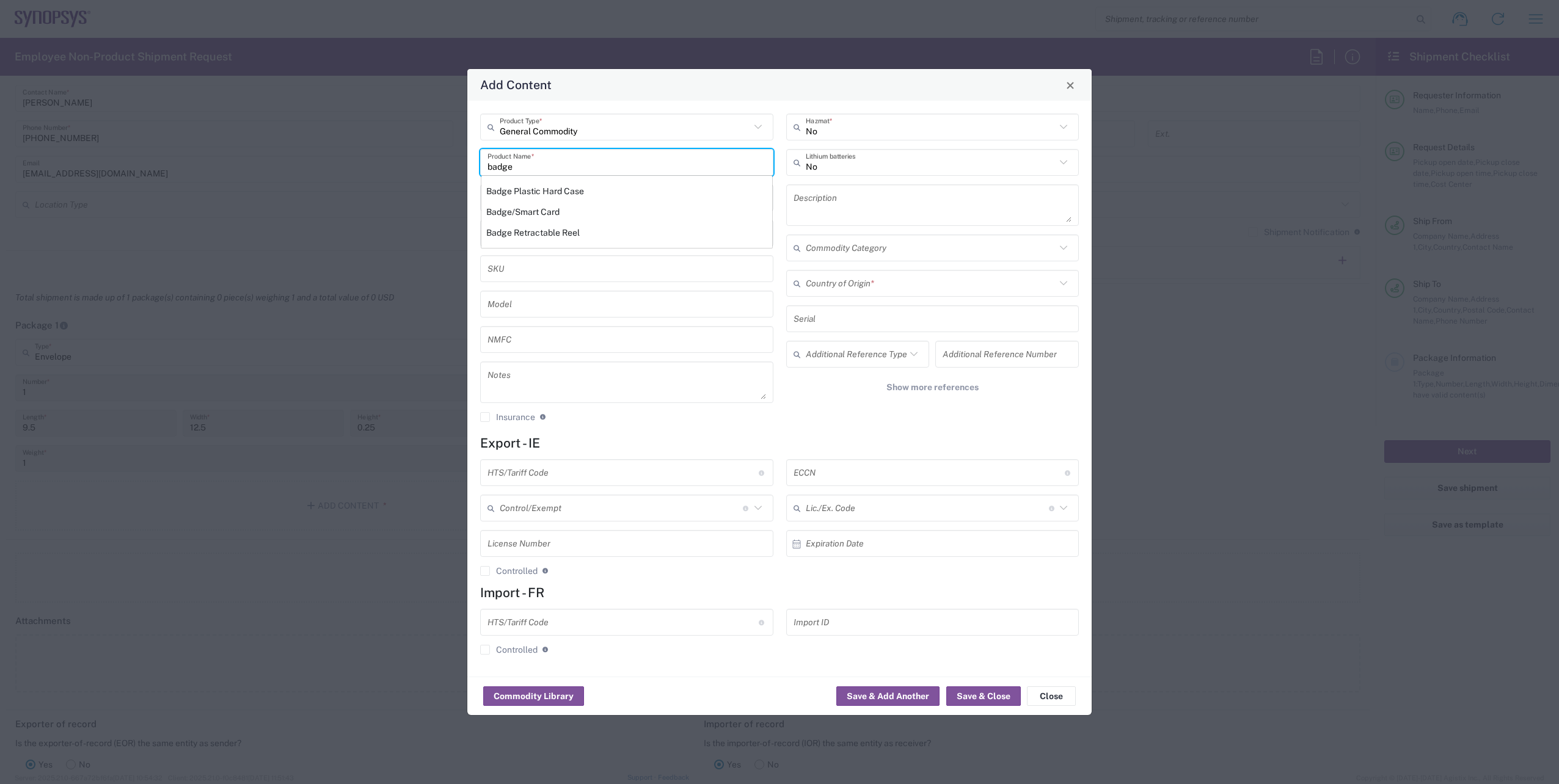
click at [553, 209] on div "Badge/Smart Card" at bounding box center [627, 212] width 291 height 21
type input "Badge/Smart Card"
type input "10.15"
type textarea "Badge/Smart Card"
type input "[GEOGRAPHIC_DATA]"
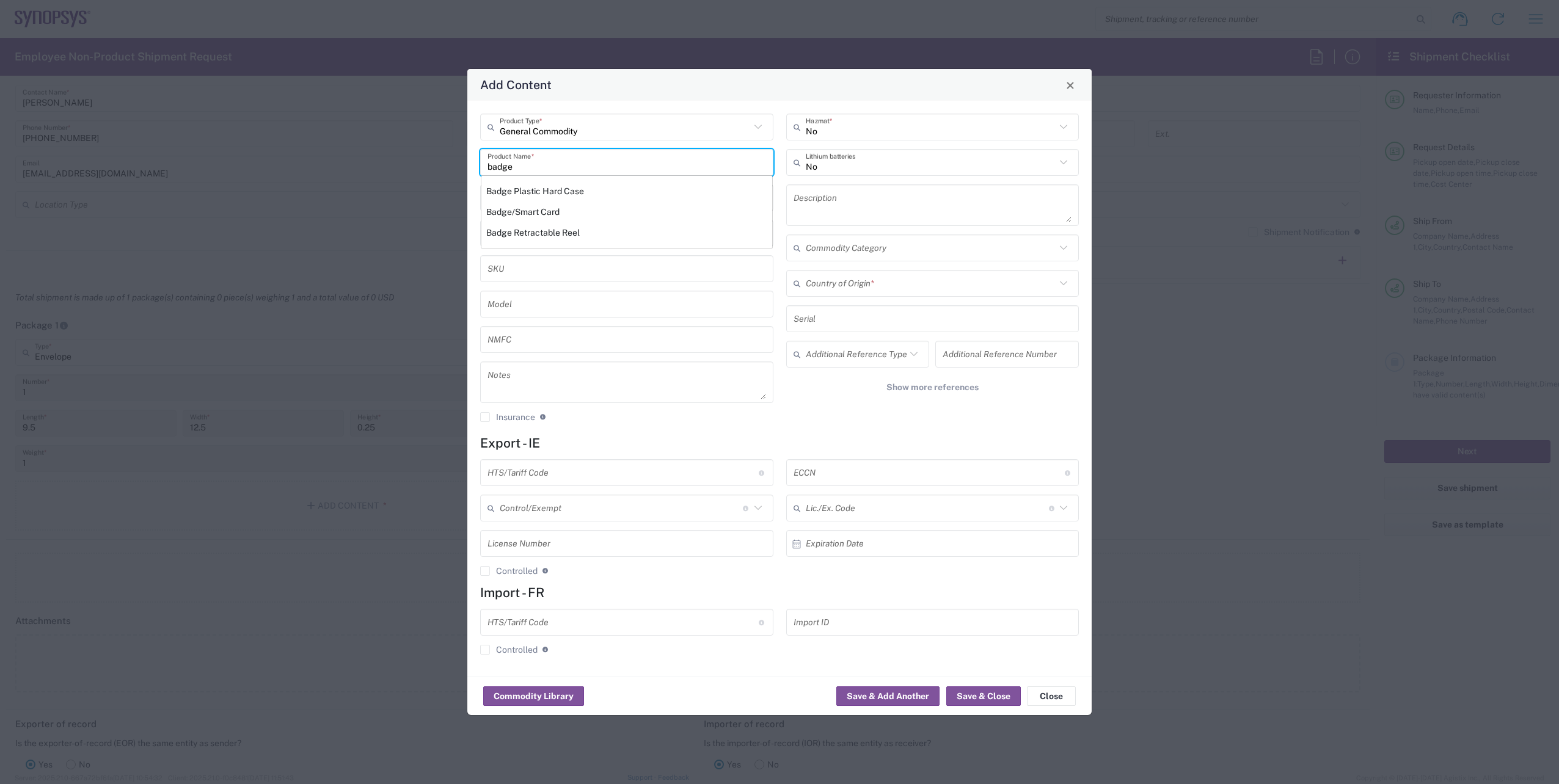
type input "8523.52.0090"
type input "BIS"
type input "EAR99"
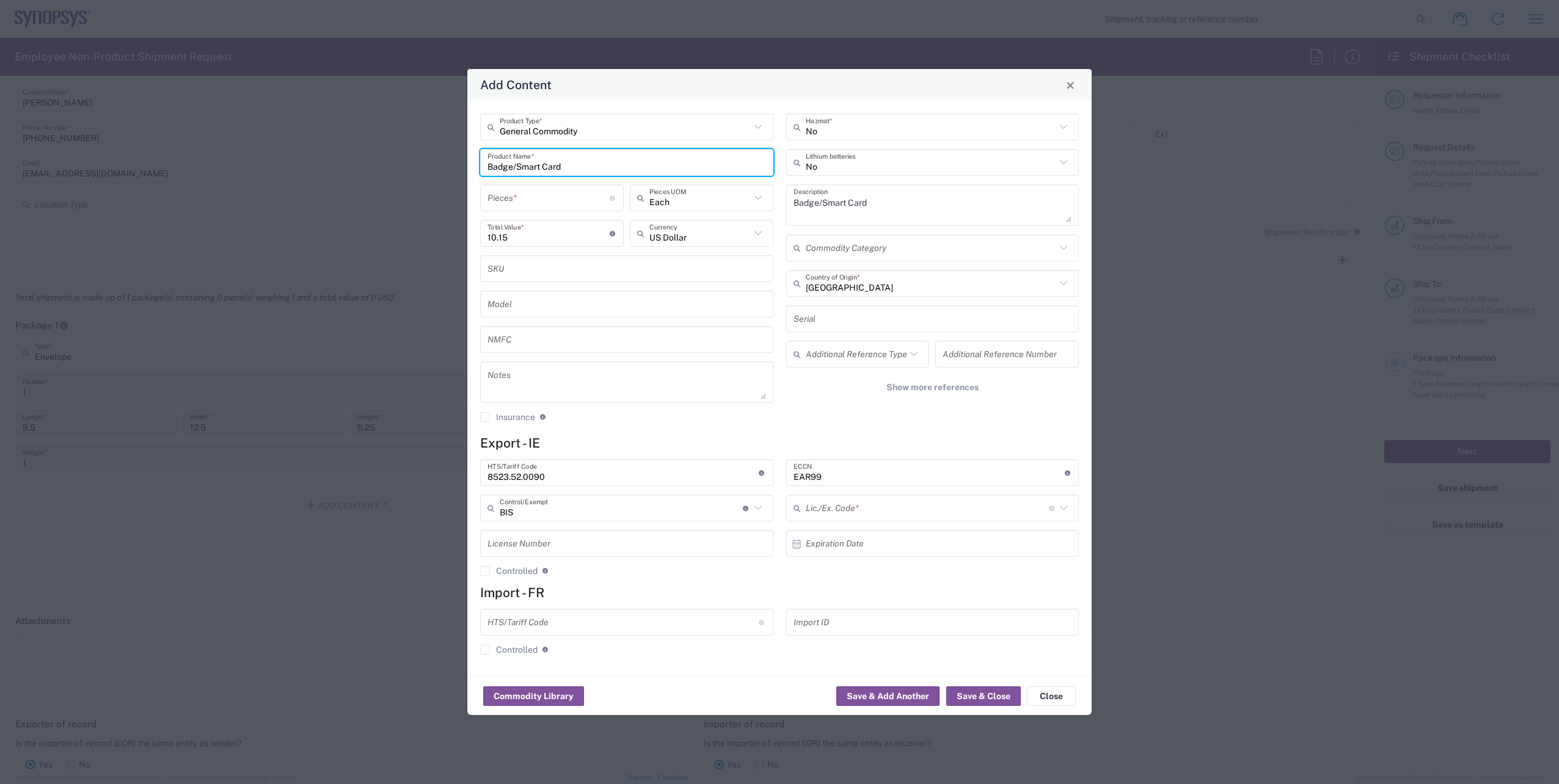
type input "NLR - No License Required"
click at [1067, 285] on icon at bounding box center [1063, 283] width 16 height 16
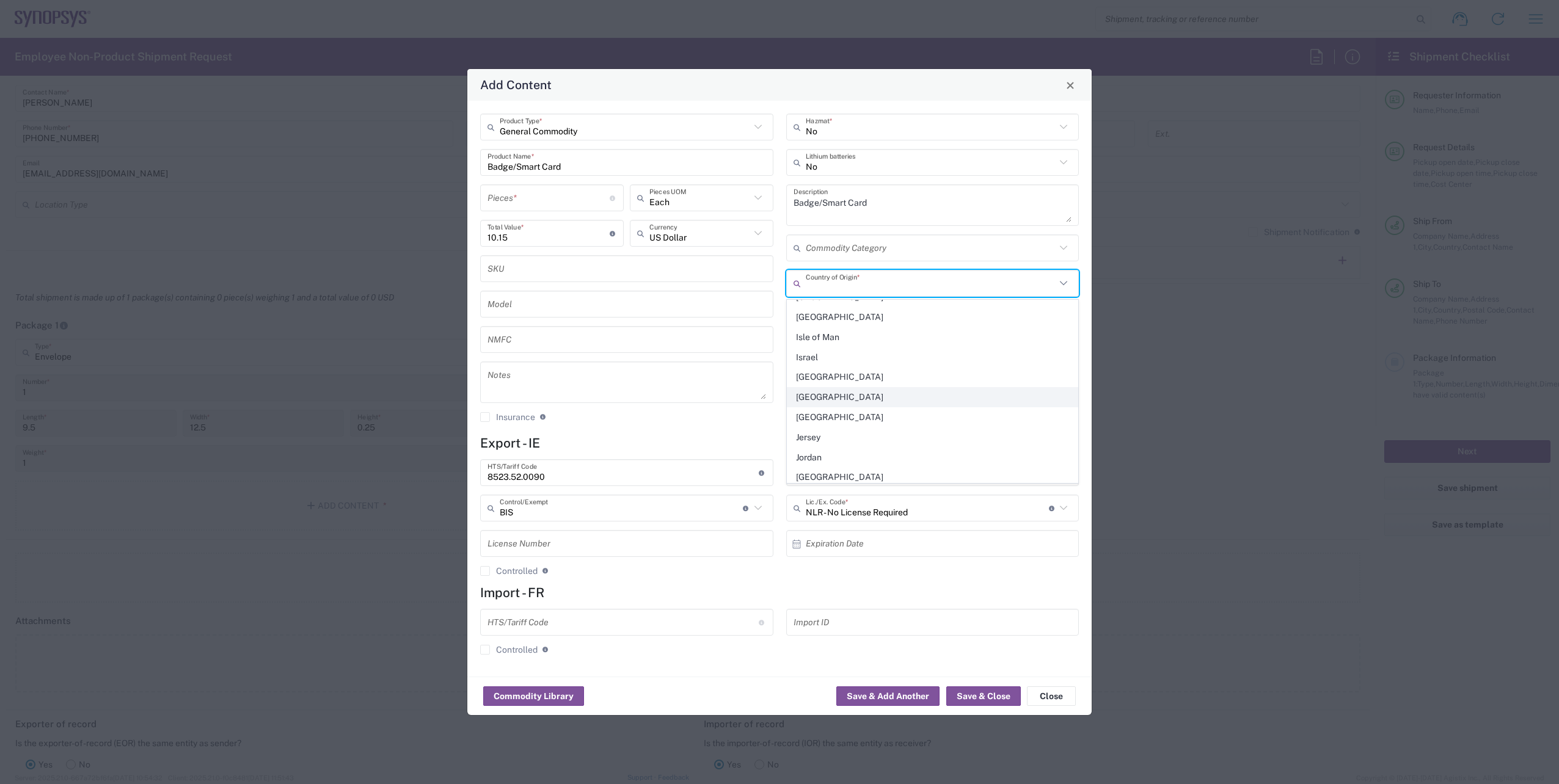
scroll to position [2137, 0]
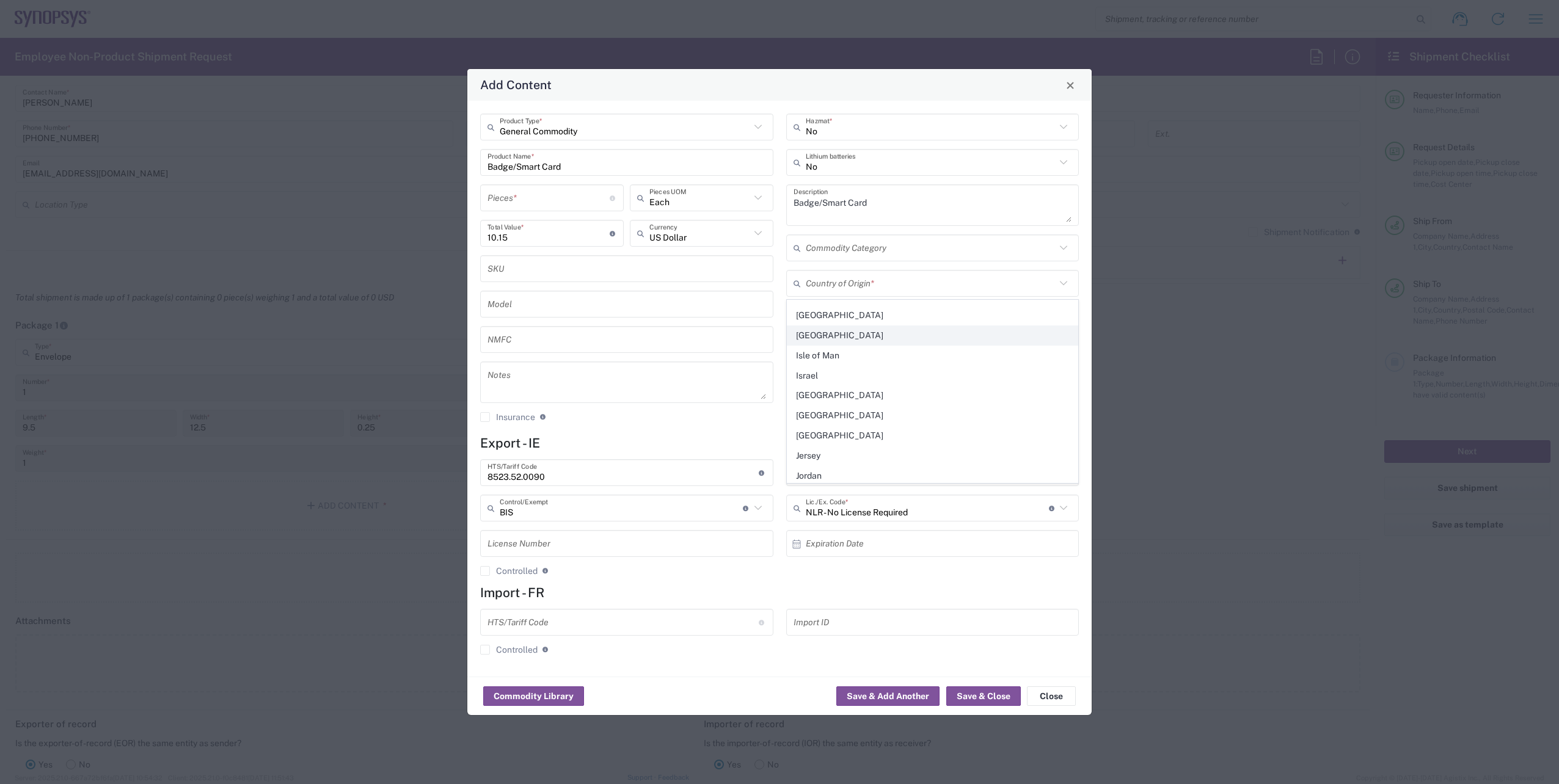
click at [824, 334] on span "[GEOGRAPHIC_DATA]" at bounding box center [933, 336] width 291 height 19
type input "[GEOGRAPHIC_DATA]"
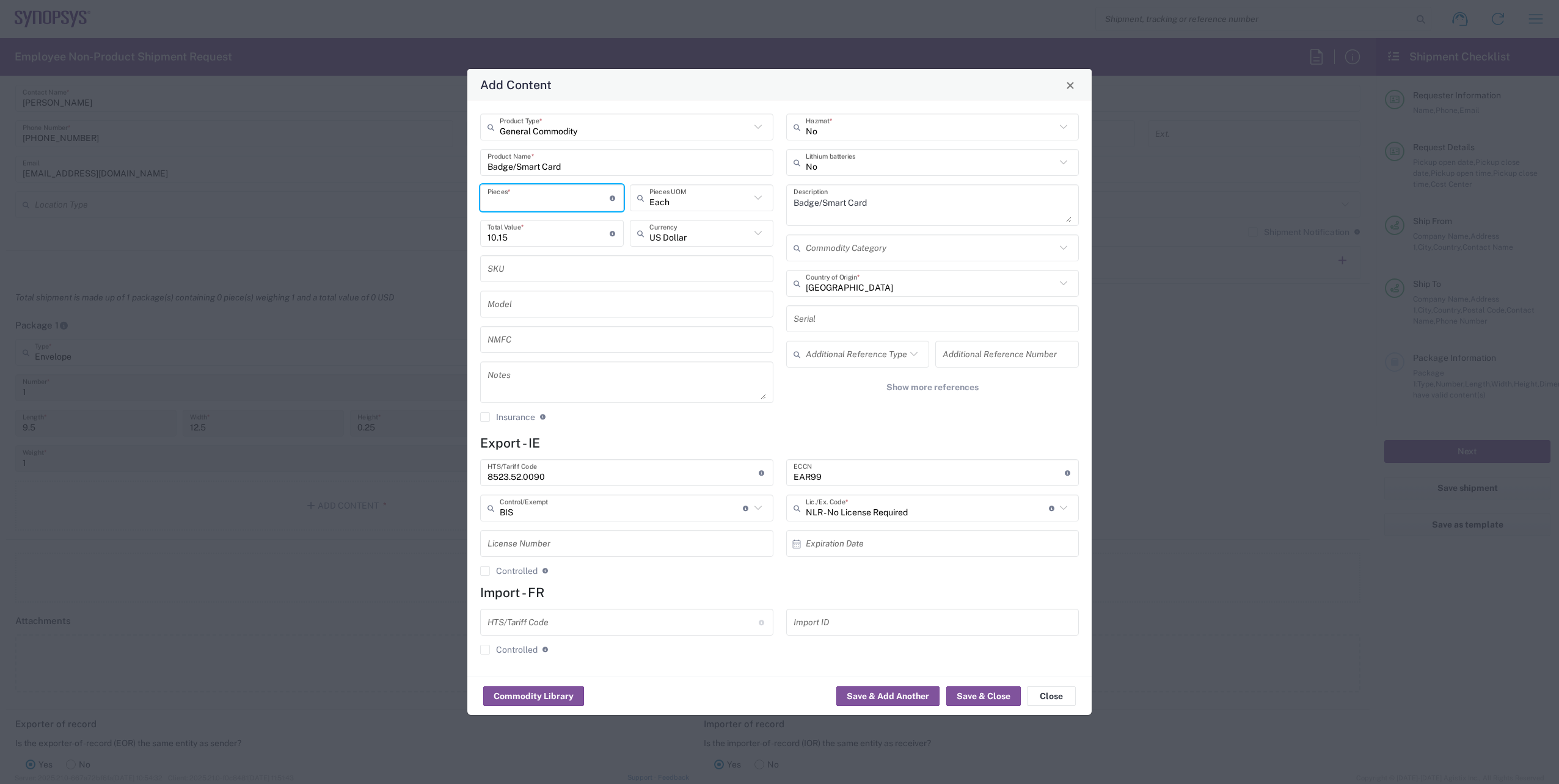
click at [522, 204] on input "number" at bounding box center [548, 198] width 122 height 21
type input "2"
type input "20.3"
type input "2"
click at [736, 432] on div "General Commodity Product Type * Badge/Smart Card Product Name * 2 Pieces * Num…" at bounding box center [779, 389] width 625 height 576
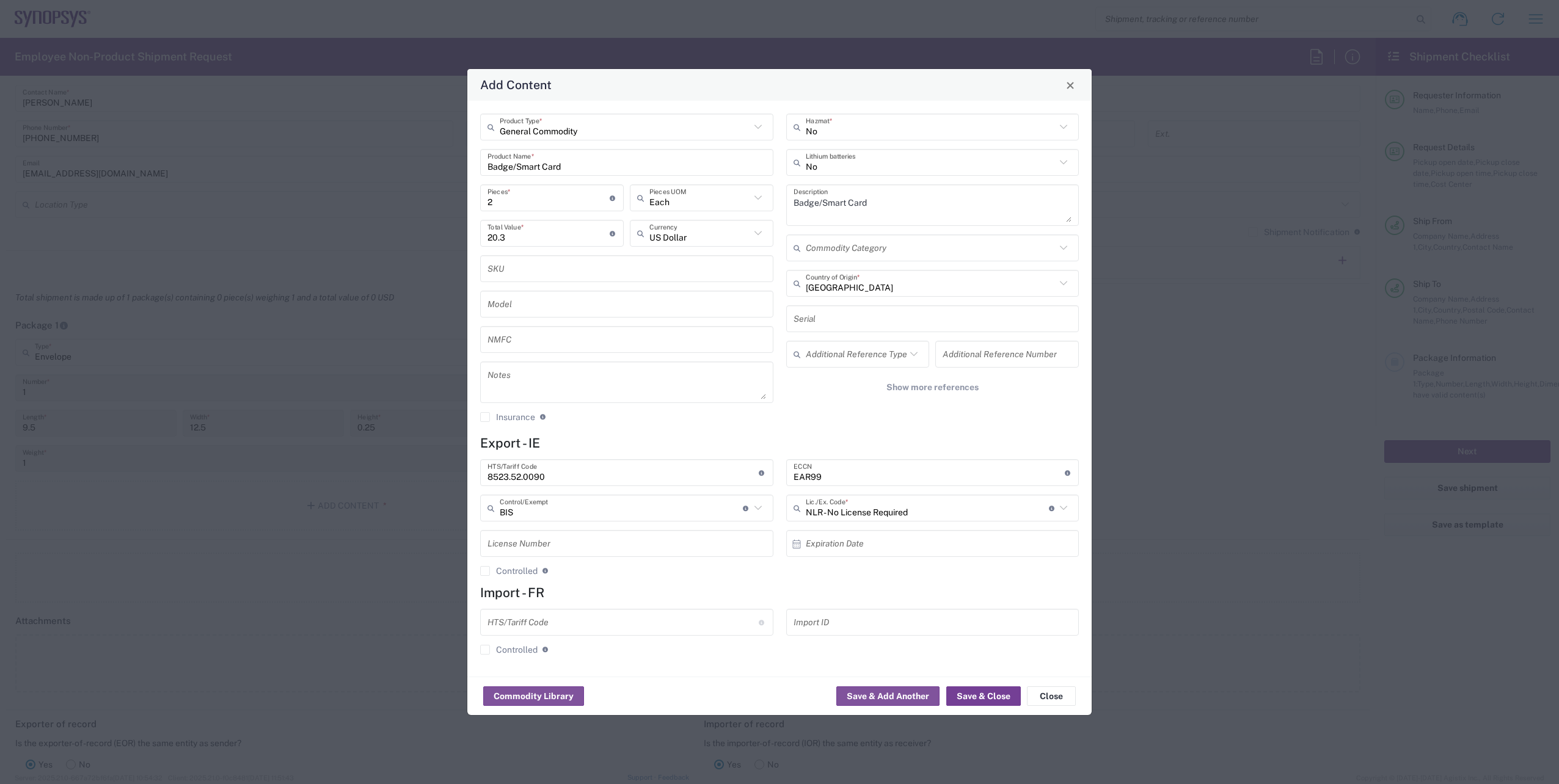
click at [982, 696] on button "Save & Close" at bounding box center [983, 696] width 75 height 20
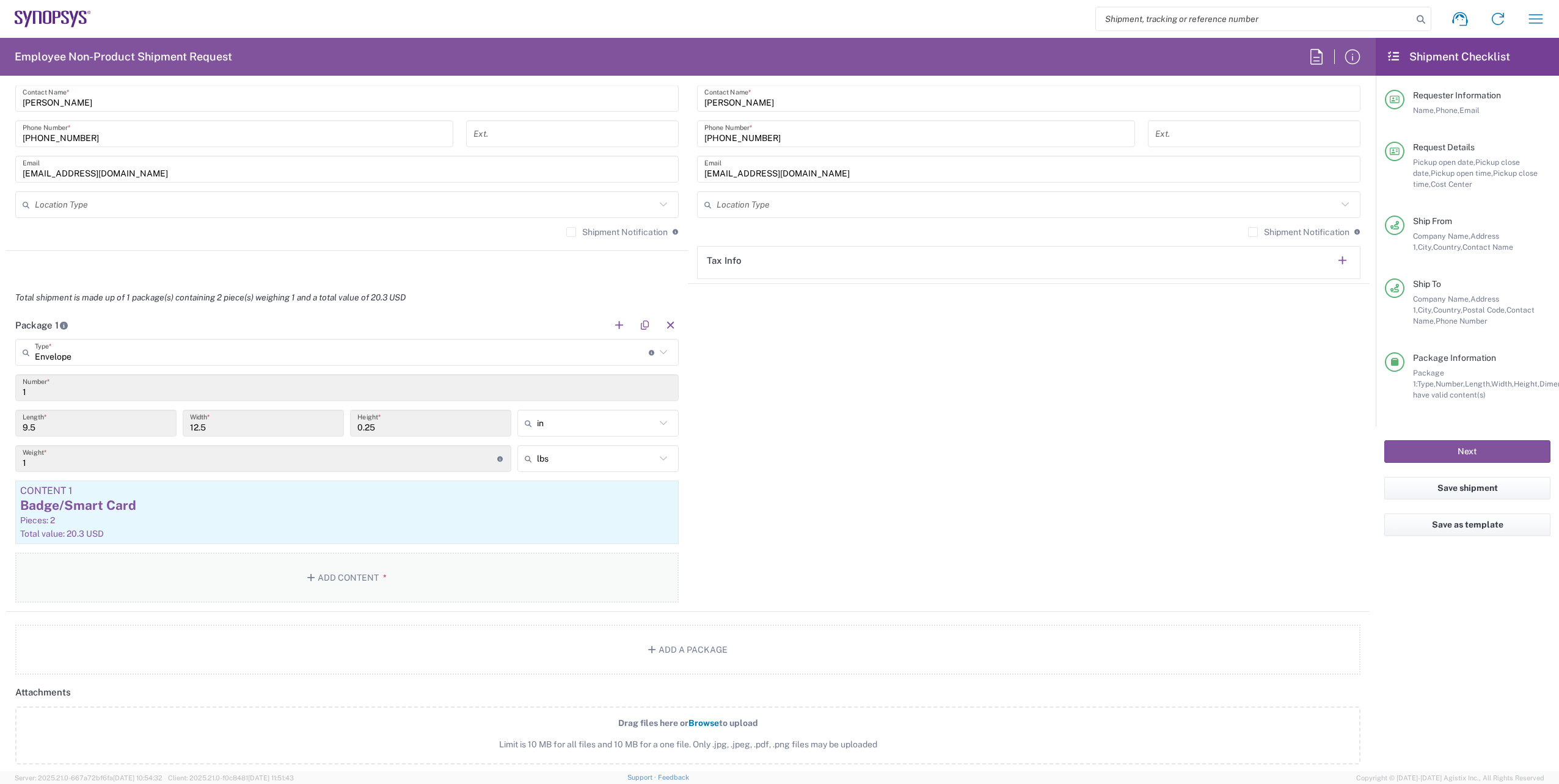
click at [400, 591] on button "Add Content *" at bounding box center [347, 578] width 663 height 50
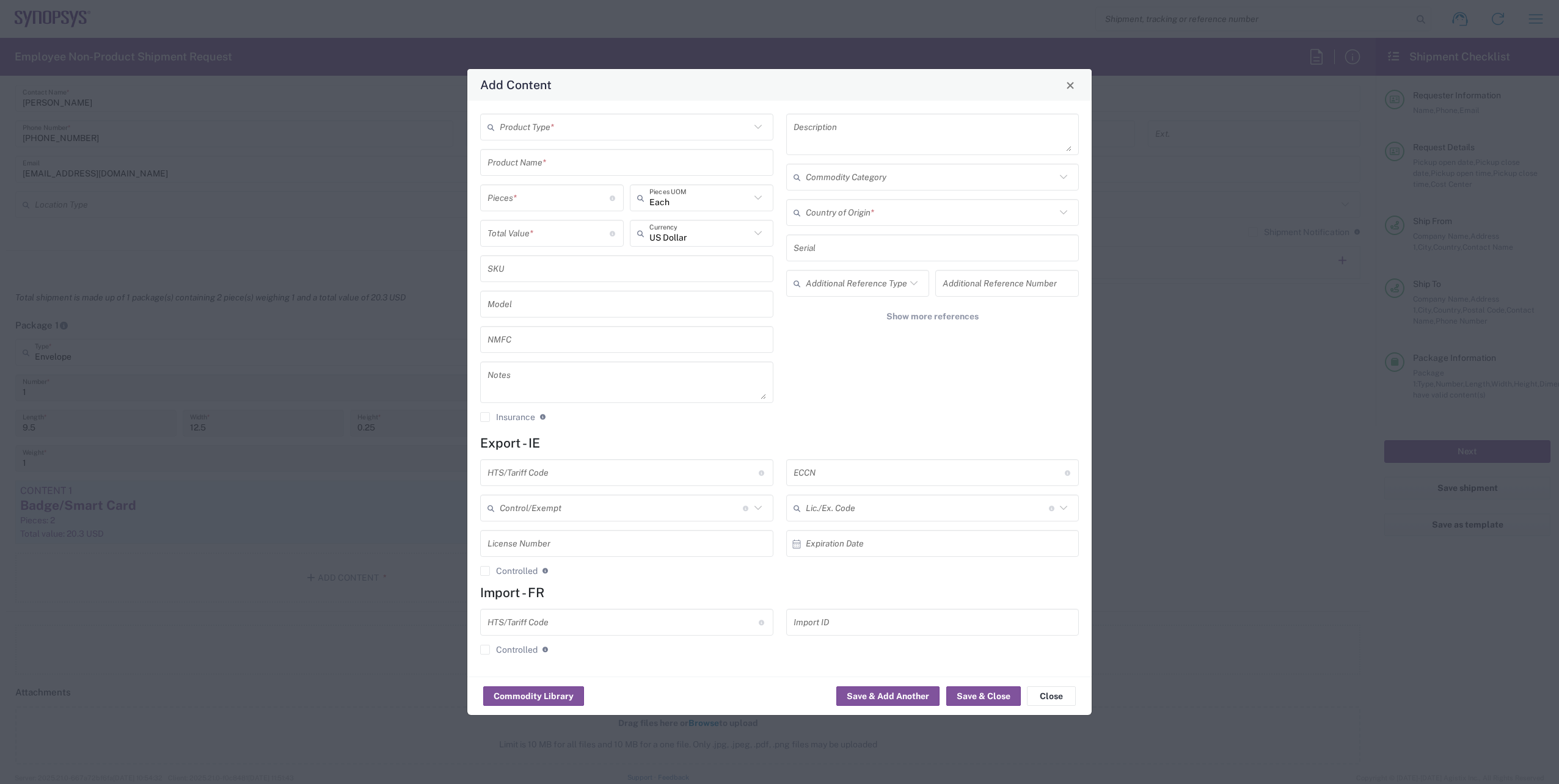
click at [760, 124] on icon at bounding box center [758, 126] width 16 height 16
click at [602, 178] on span "General Commodity" at bounding box center [627, 174] width 291 height 19
type input "General Commodity"
click at [574, 164] on input "text" at bounding box center [627, 162] width 279 height 21
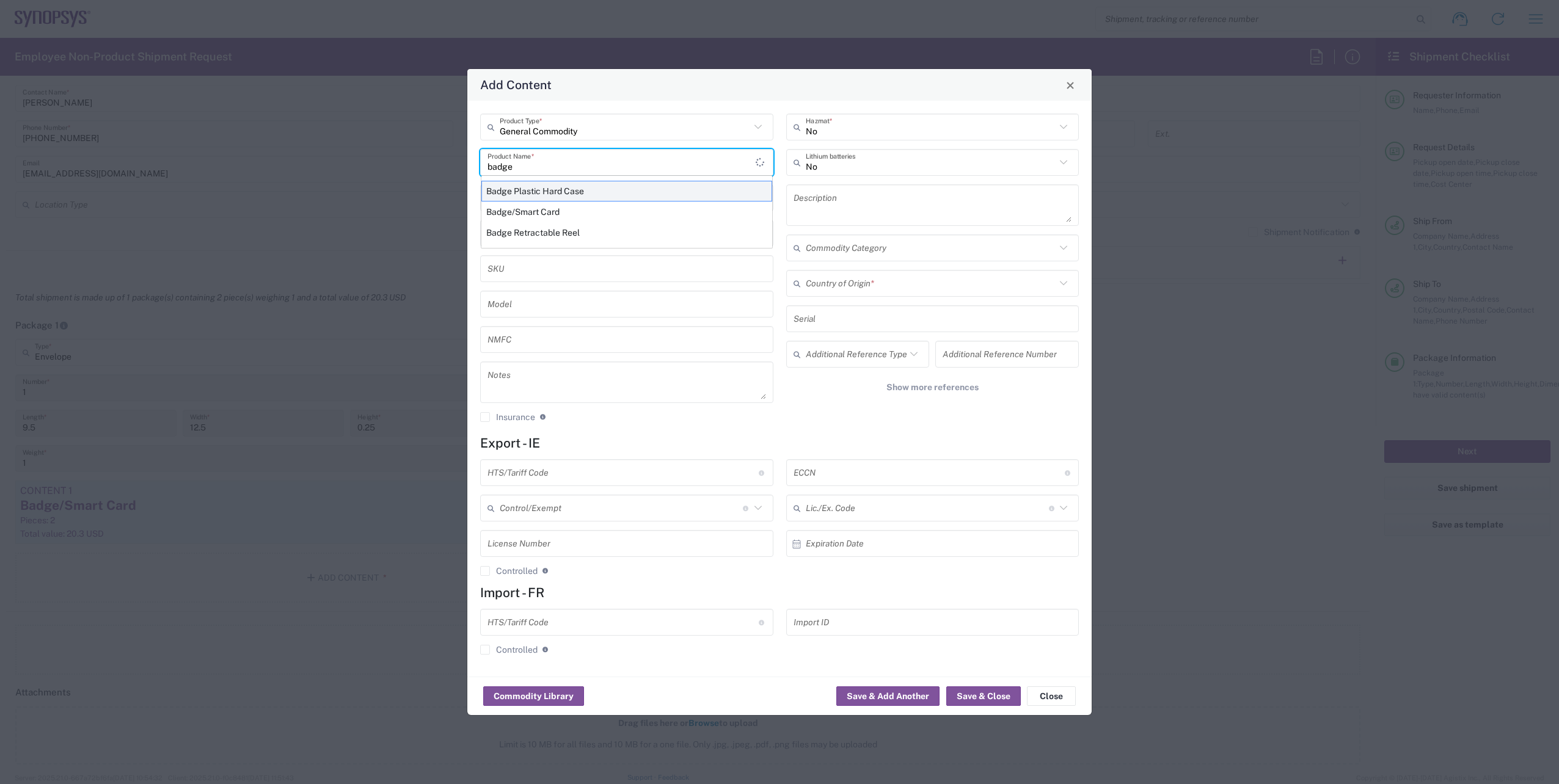
click at [544, 190] on div "Badge Plastic Hard Case" at bounding box center [627, 191] width 291 height 21
type input "Badge Plastic Hard Case"
type input "1.25"
type textarea "Badge Plastic Hard Case"
type input "[GEOGRAPHIC_DATA]"
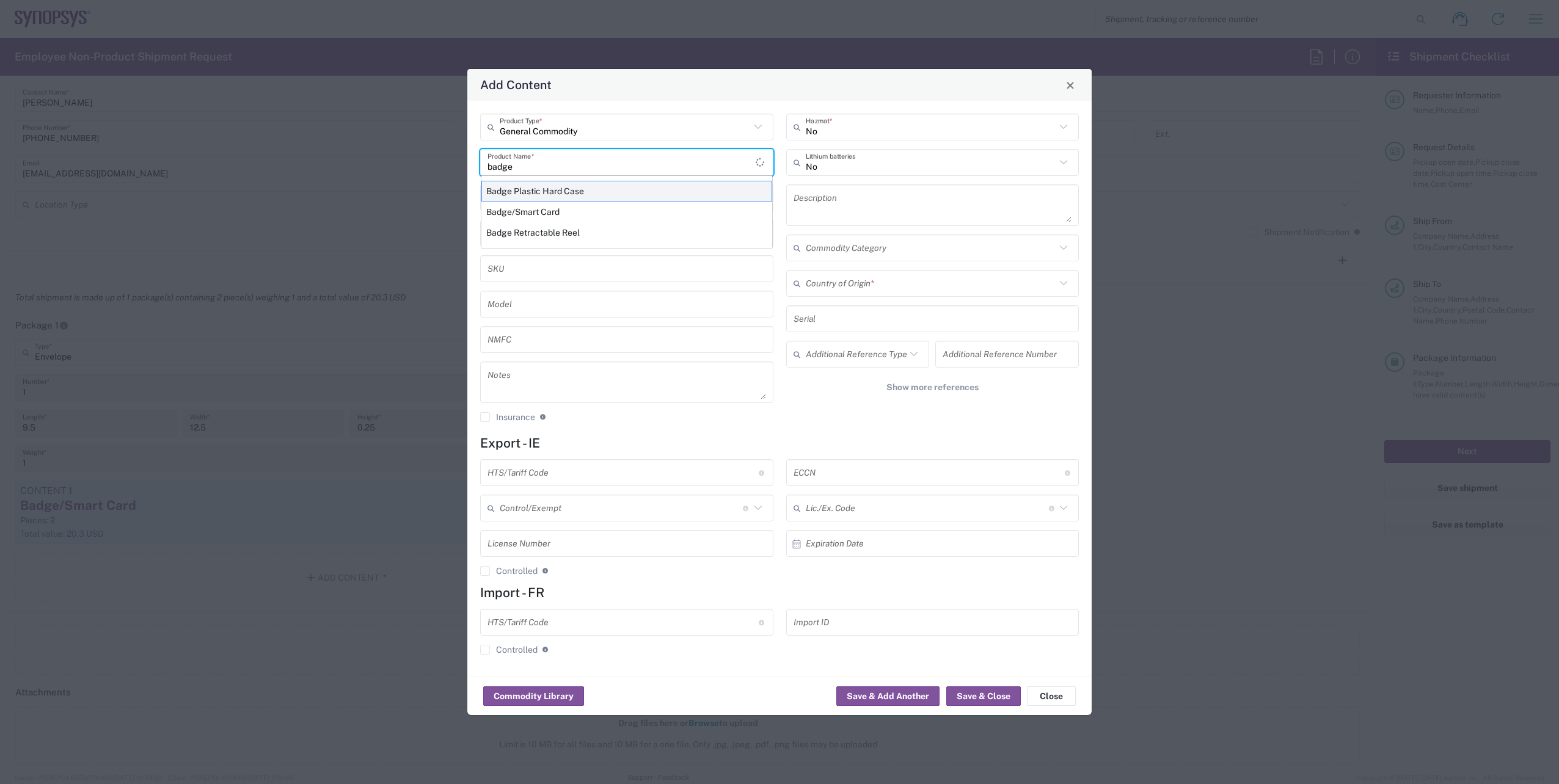
type input "4202.32.0000"
type input "BIS"
type input "EAR99"
type input "NLR - No License Required"
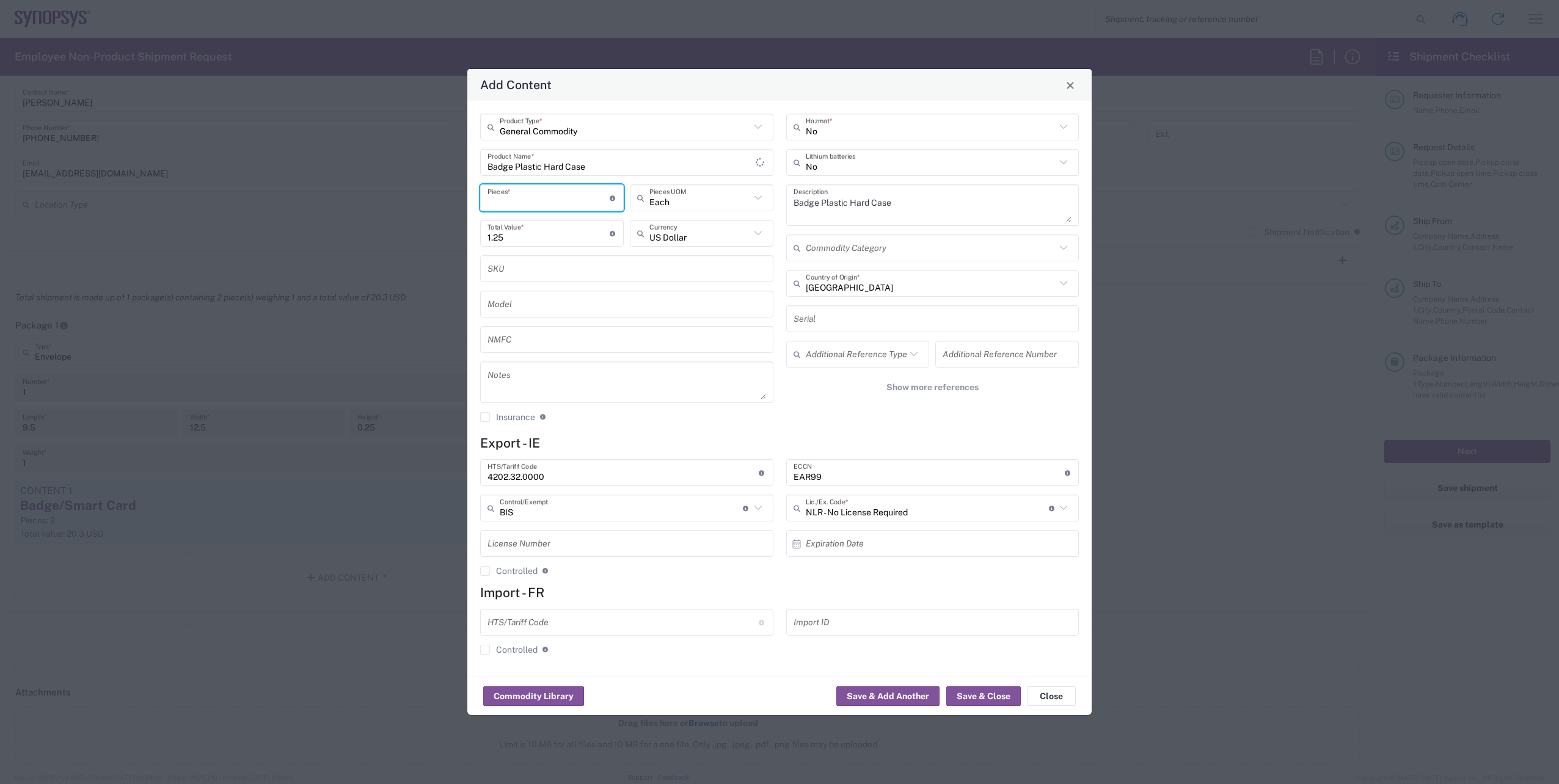
click at [524, 196] on input "number" at bounding box center [548, 198] width 122 height 21
type input "2"
type input "2.5"
type input "2"
click at [752, 434] on div "General Commodity Product Type * Badge Plastic Hard Case Product Name * 2 Piece…" at bounding box center [779, 389] width 625 height 576
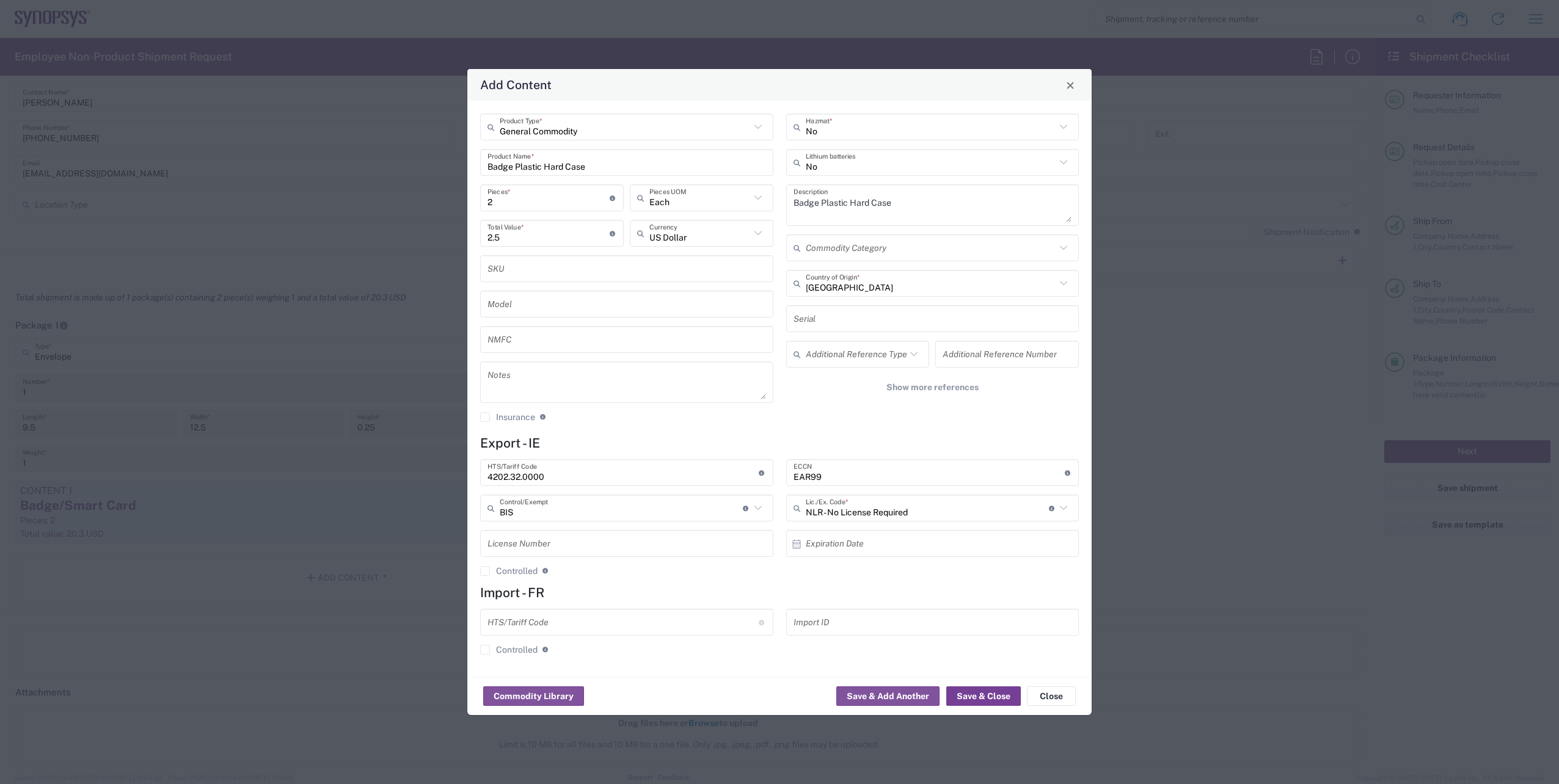
click at [978, 706] on button "Save & Close" at bounding box center [983, 696] width 75 height 20
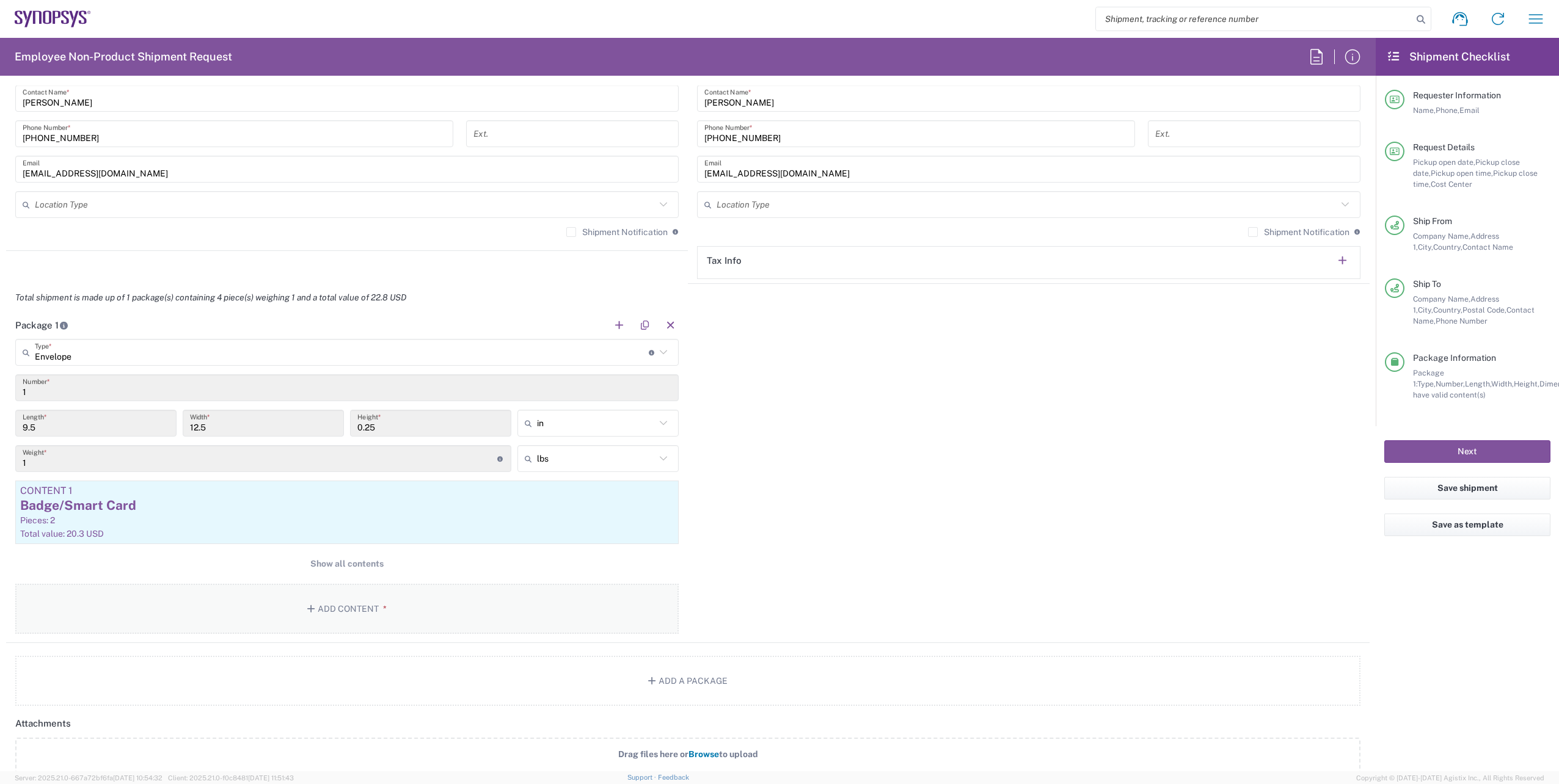
click at [323, 616] on button "Add Content *" at bounding box center [347, 609] width 663 height 50
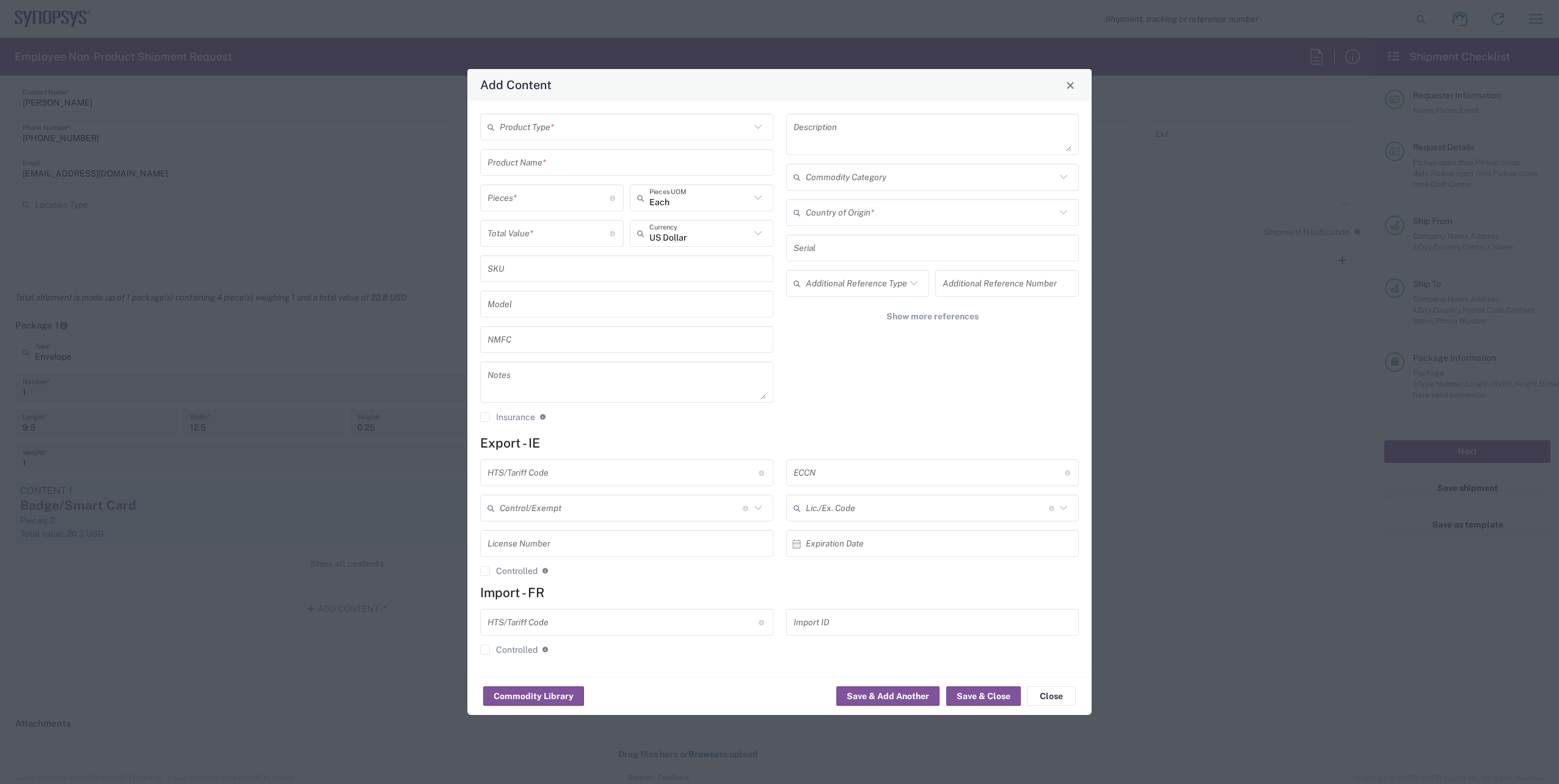
drag, startPoint x: 765, startPoint y: 132, endPoint x: 758, endPoint y: 134, distance: 7.3
click at [765, 132] on icon at bounding box center [758, 126] width 16 height 16
click at [659, 178] on span "General Commodity" at bounding box center [627, 174] width 291 height 19
type input "General Commodity"
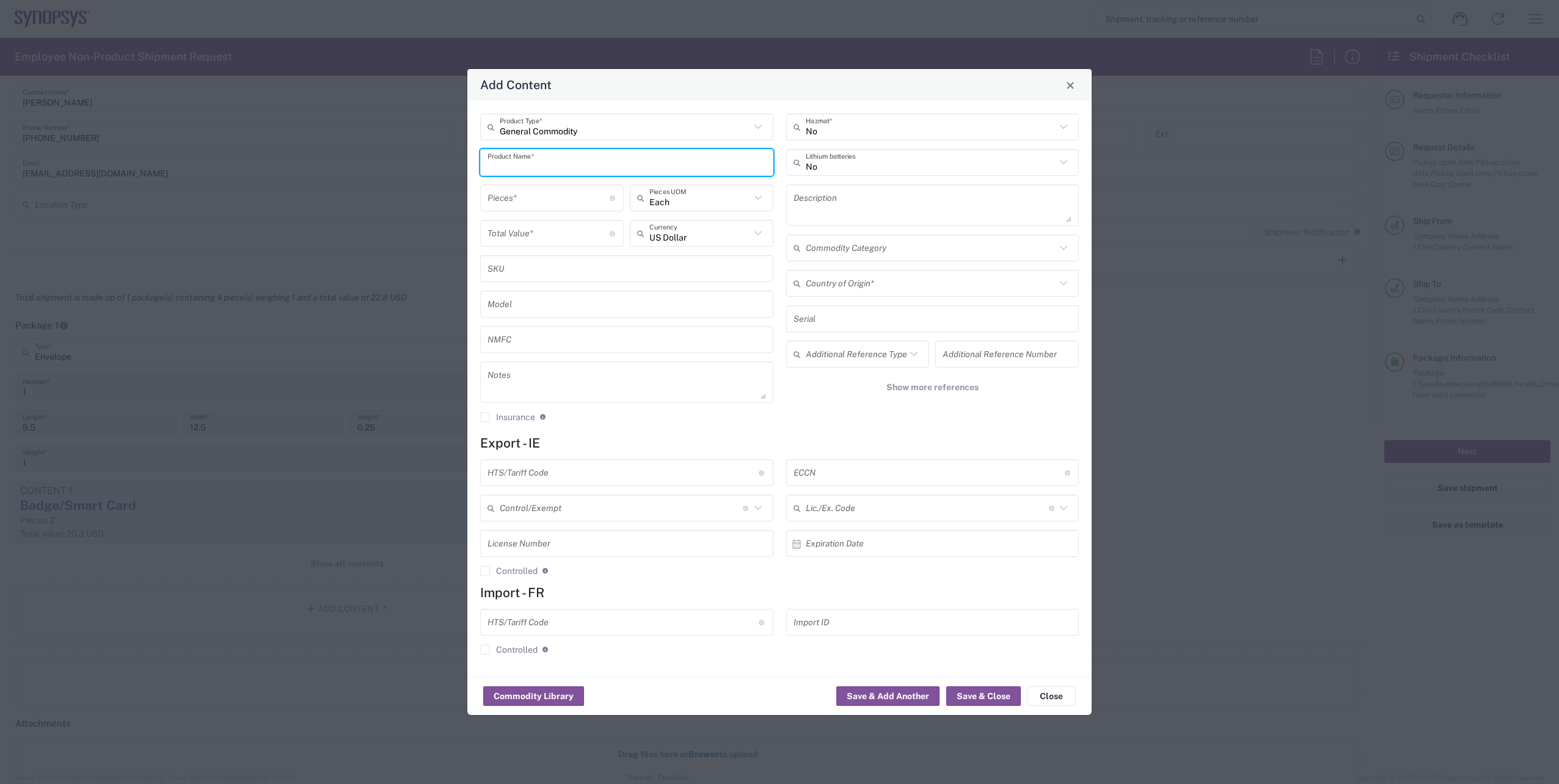
click at [599, 160] on input "text" at bounding box center [627, 162] width 279 height 21
click at [524, 192] on div "Lanyard" at bounding box center [627, 191] width 291 height 21
type input "Lanyard"
type input "1.7"
type textarea "Lanyard for ID Badge"
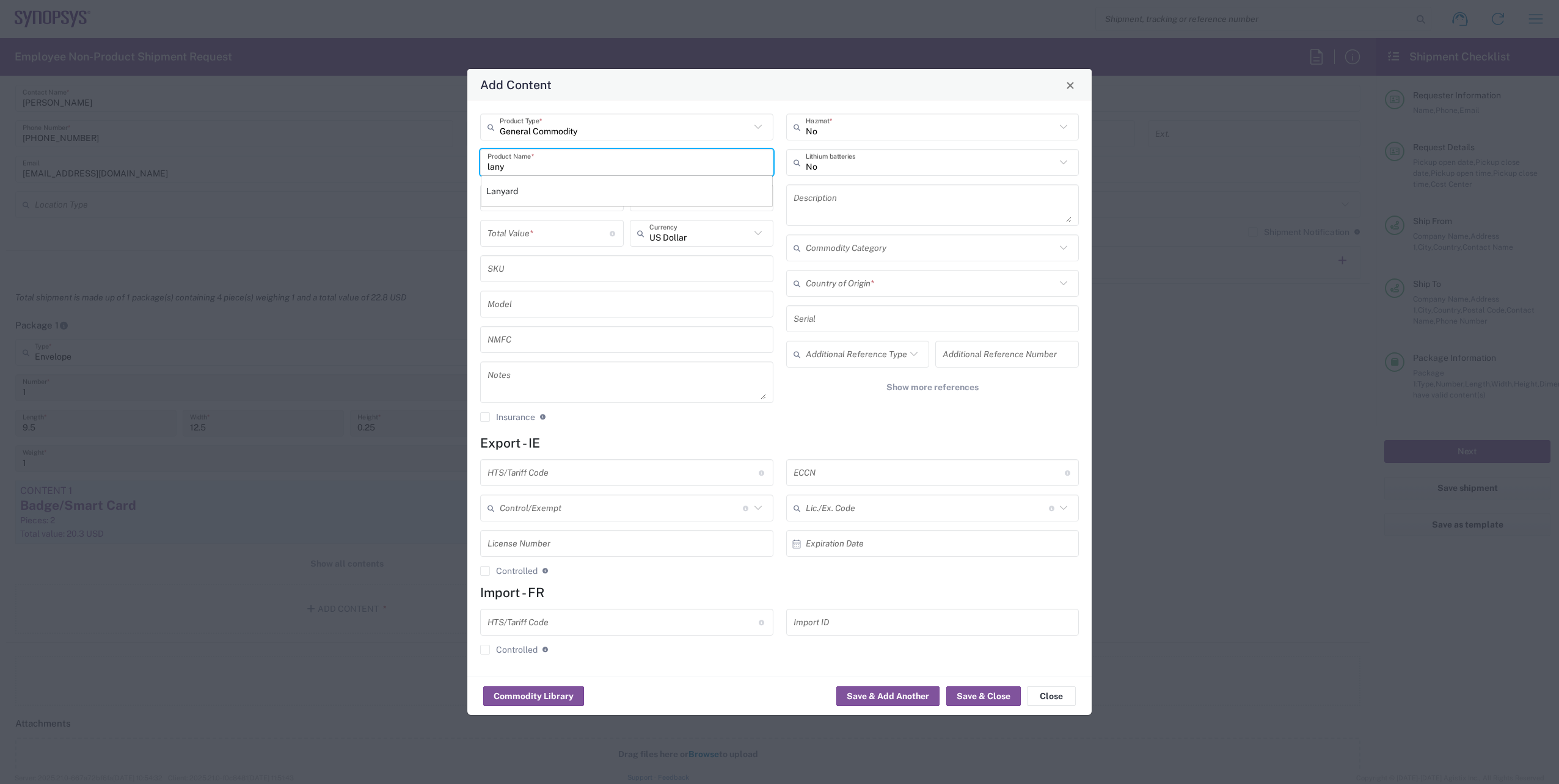
type input "[GEOGRAPHIC_DATA]"
type input "5609.00.3000"
type input "BIS"
type input "EAR99"
type input "NLR - No License Required"
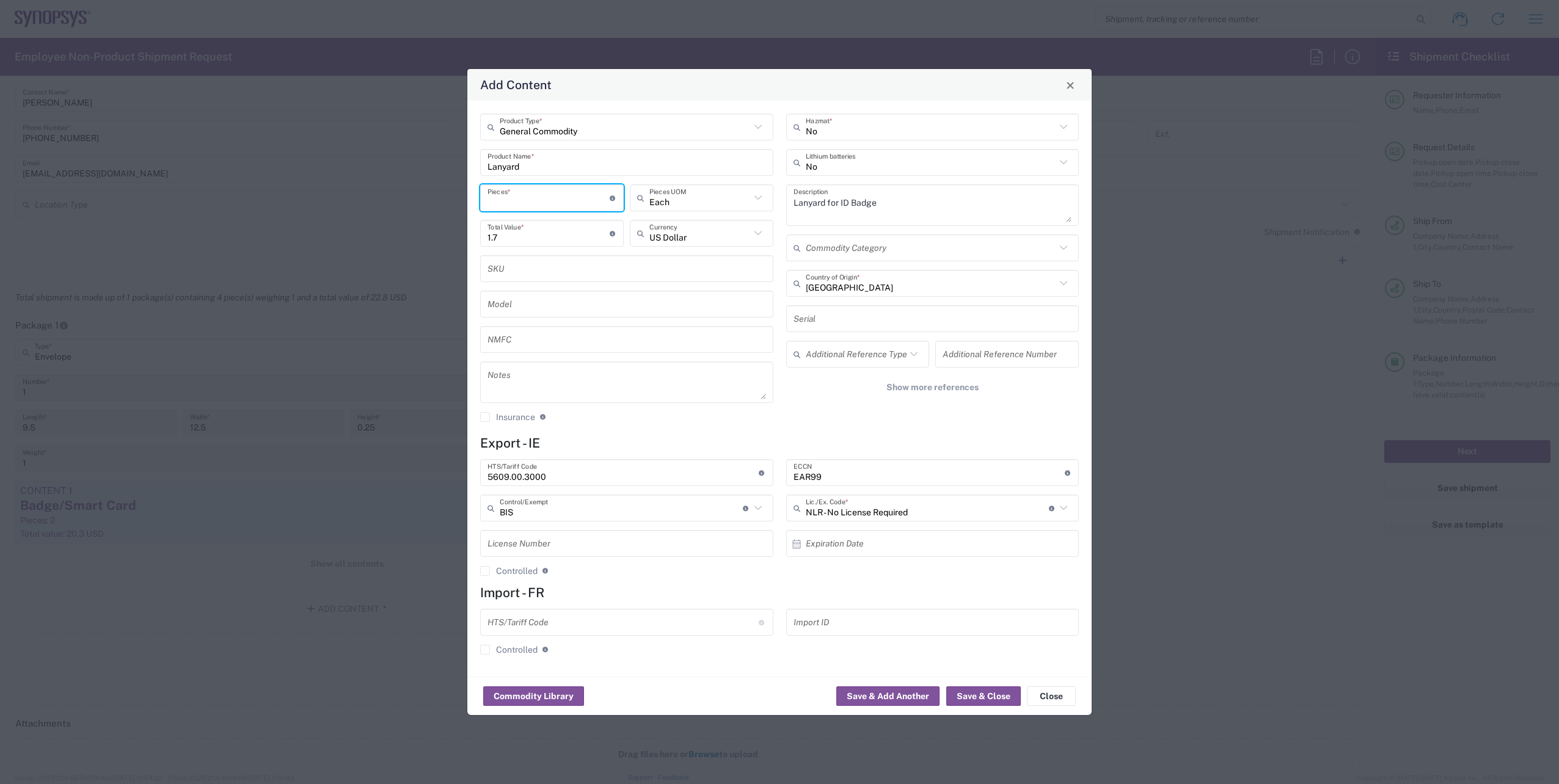
click at [526, 202] on input "number" at bounding box center [548, 198] width 122 height 21
type input "2"
type input "3.4"
type input "2"
click at [656, 425] on div "General Commodity Product Type * Lanyard Product Name * 2 Pieces * Number of pi…" at bounding box center [627, 272] width 306 height 317
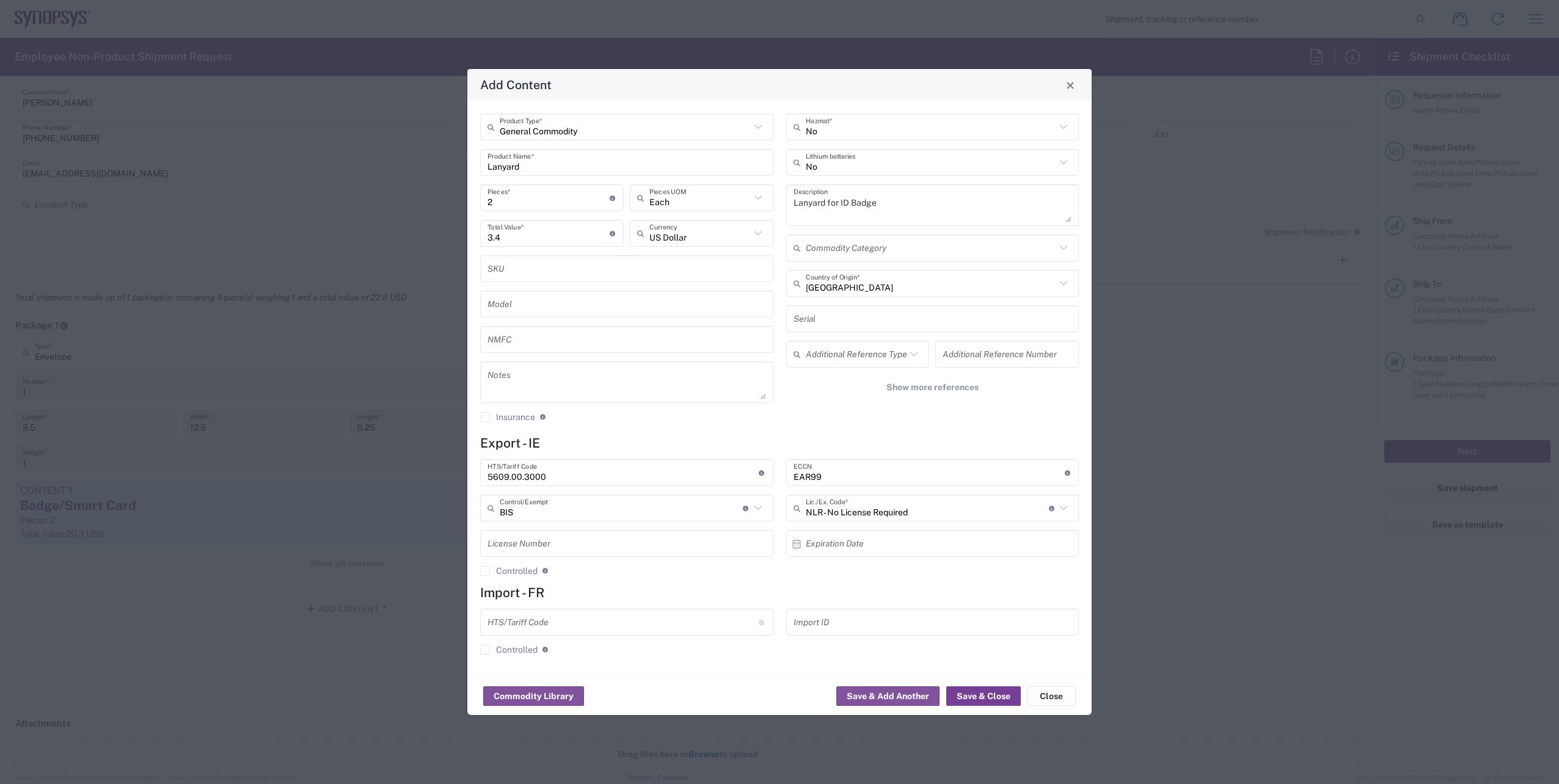
click at [980, 700] on button "Save & Close" at bounding box center [983, 696] width 75 height 20
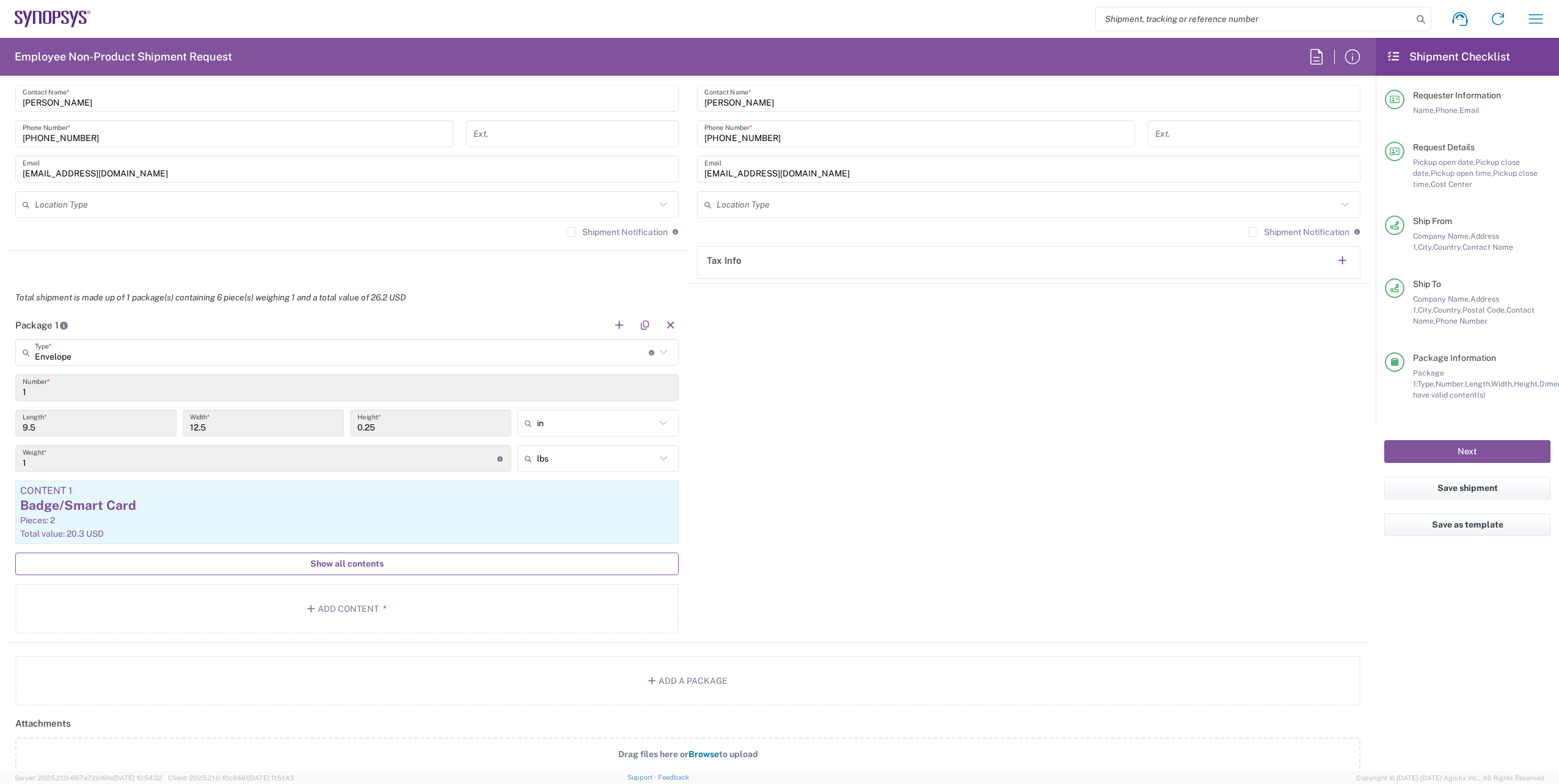
click at [386, 567] on button "Show all contents" at bounding box center [347, 564] width 663 height 22
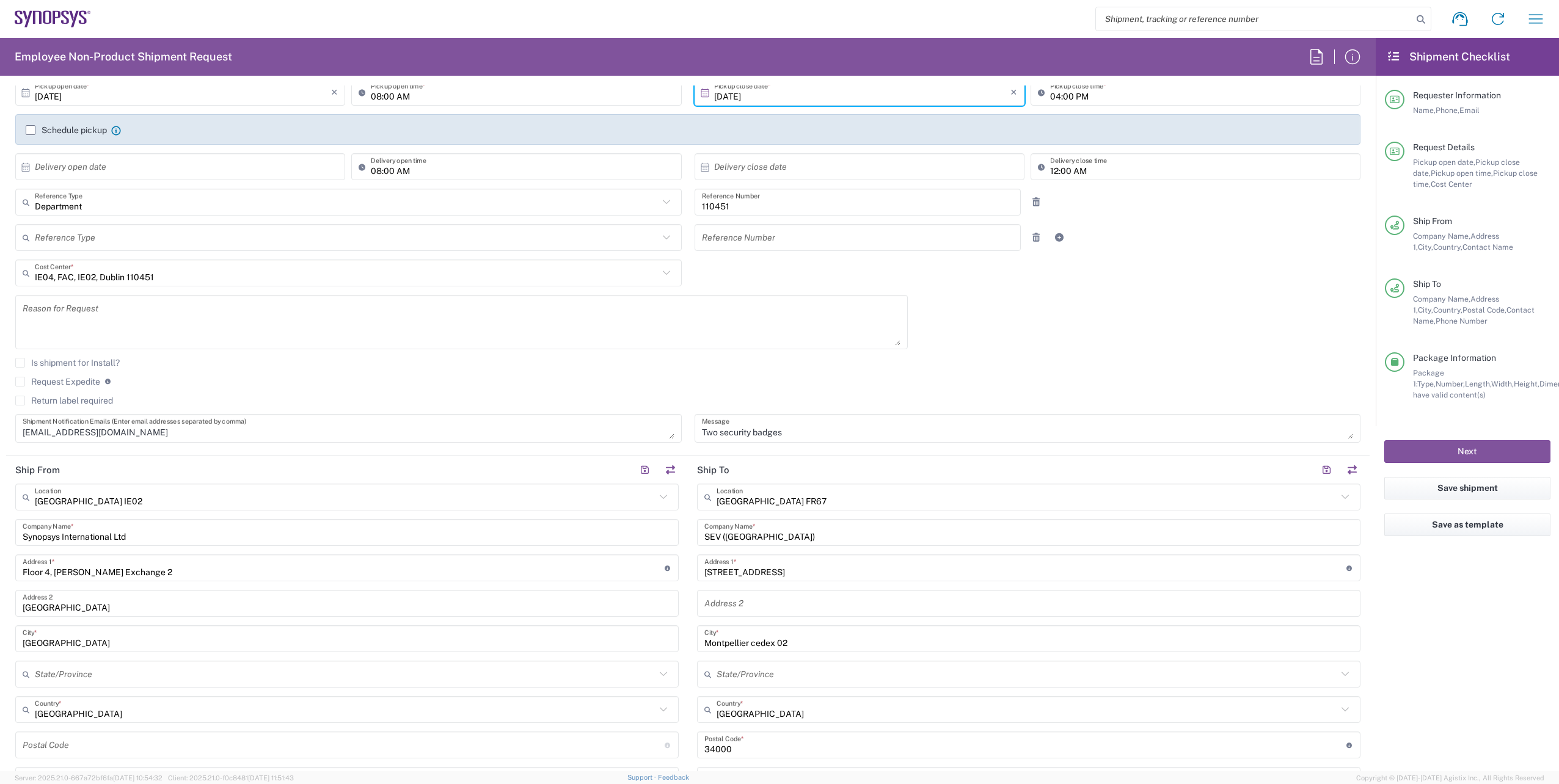
scroll to position [0, 0]
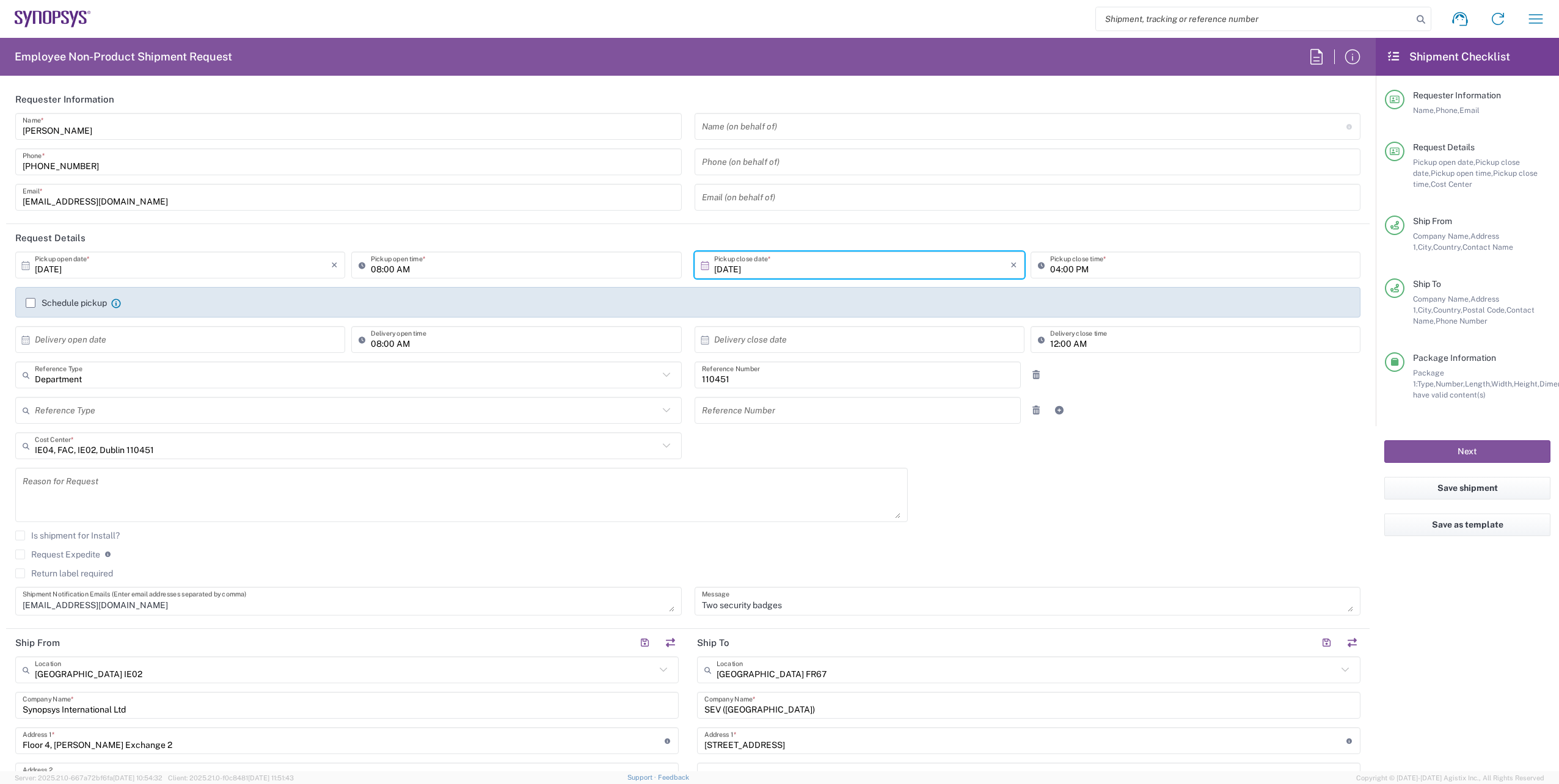
click at [171, 261] on input "[DATE]" at bounding box center [183, 265] width 296 height 21
click at [1436, 445] on button "Next" at bounding box center [1467, 451] width 167 height 22
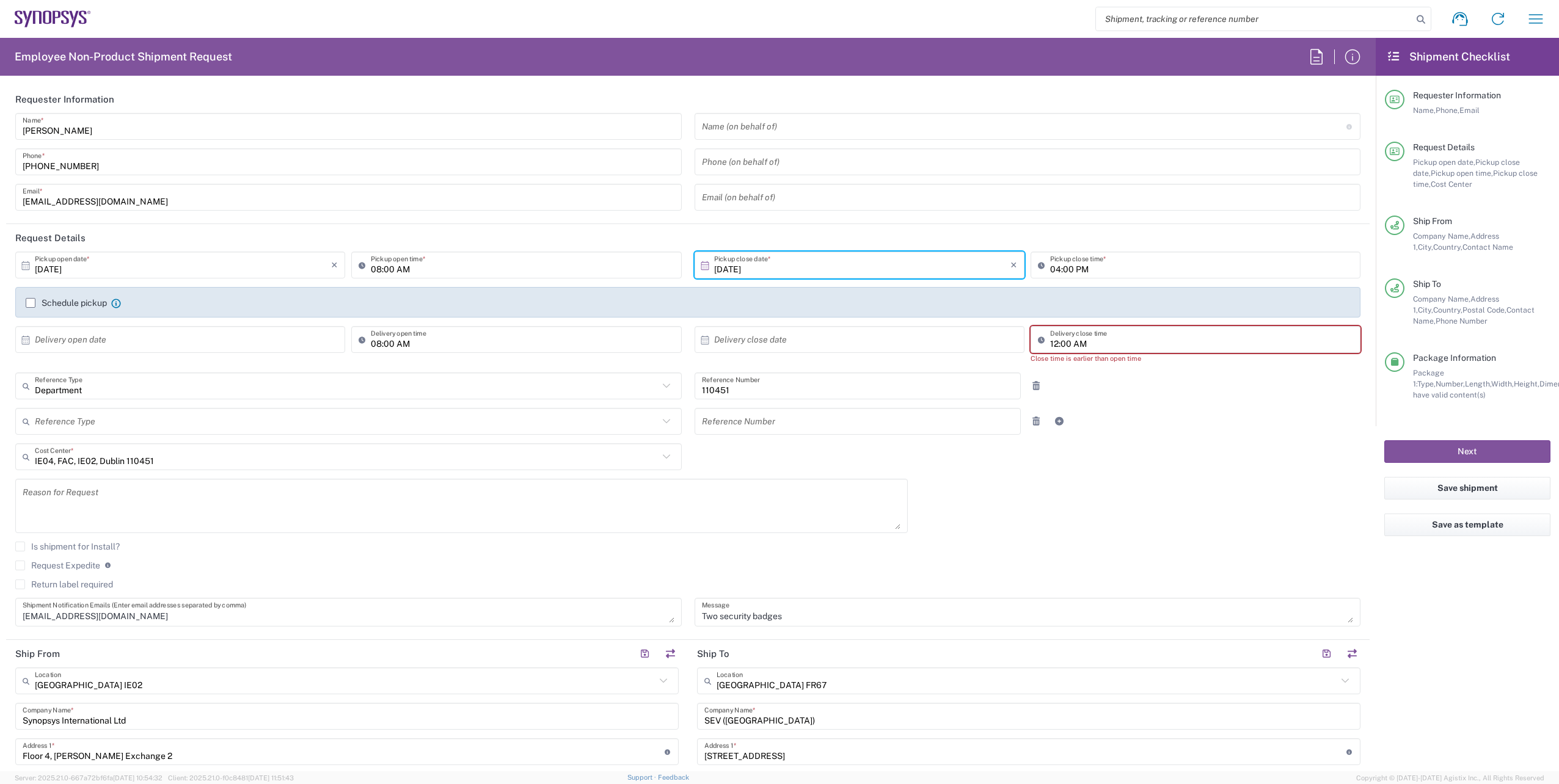
click at [1103, 344] on input "12:00 AM" at bounding box center [1202, 340] width 303 height 21
click at [1106, 341] on input "12:00 AM" at bounding box center [1202, 340] width 303 height 21
type input "1"
click at [1446, 456] on button "Next" at bounding box center [1467, 451] width 167 height 22
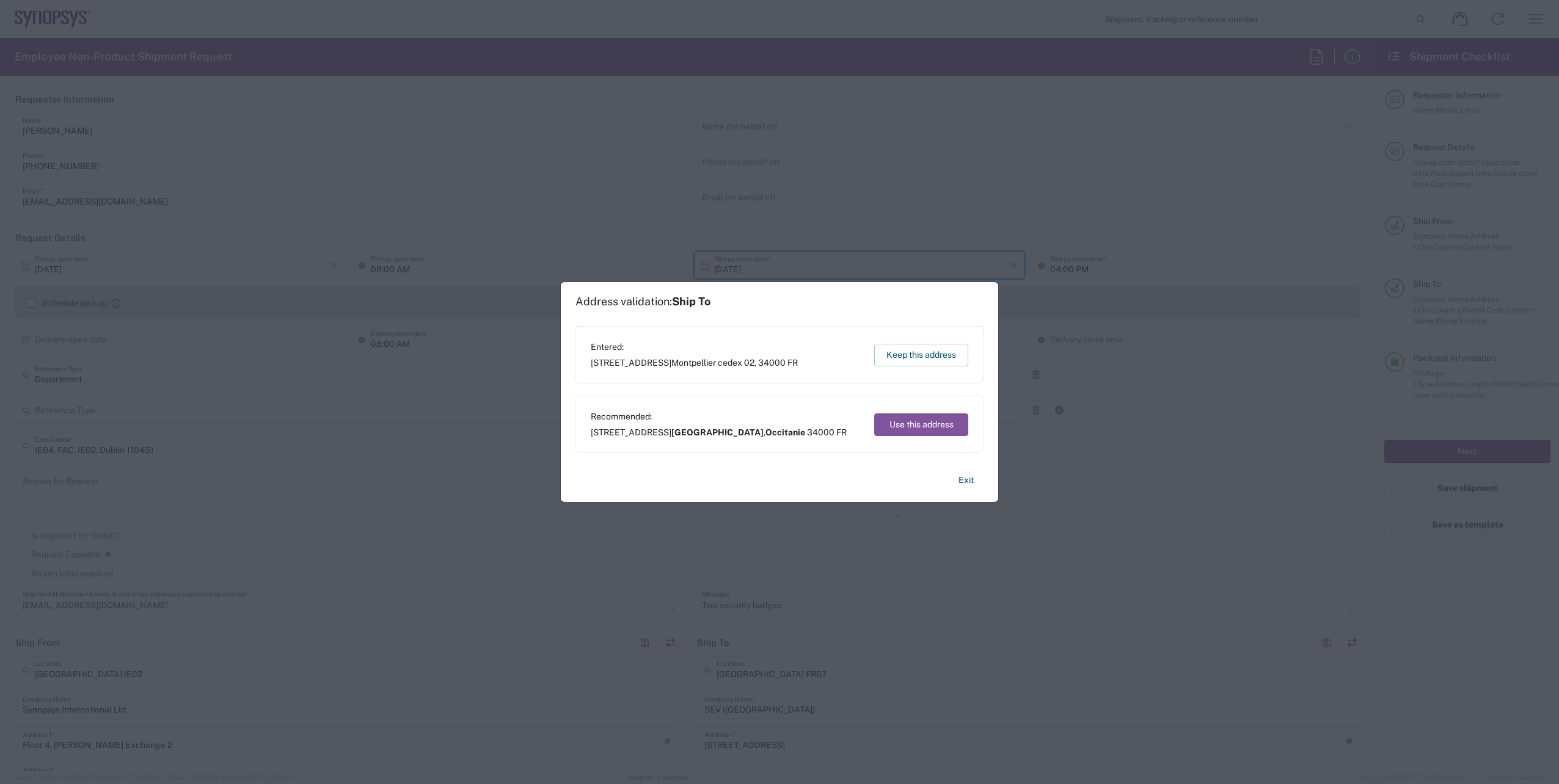
drag, startPoint x: 900, startPoint y: 352, endPoint x: 913, endPoint y: 366, distance: 19.1
click at [900, 353] on button "Keep this address" at bounding box center [921, 355] width 94 height 22
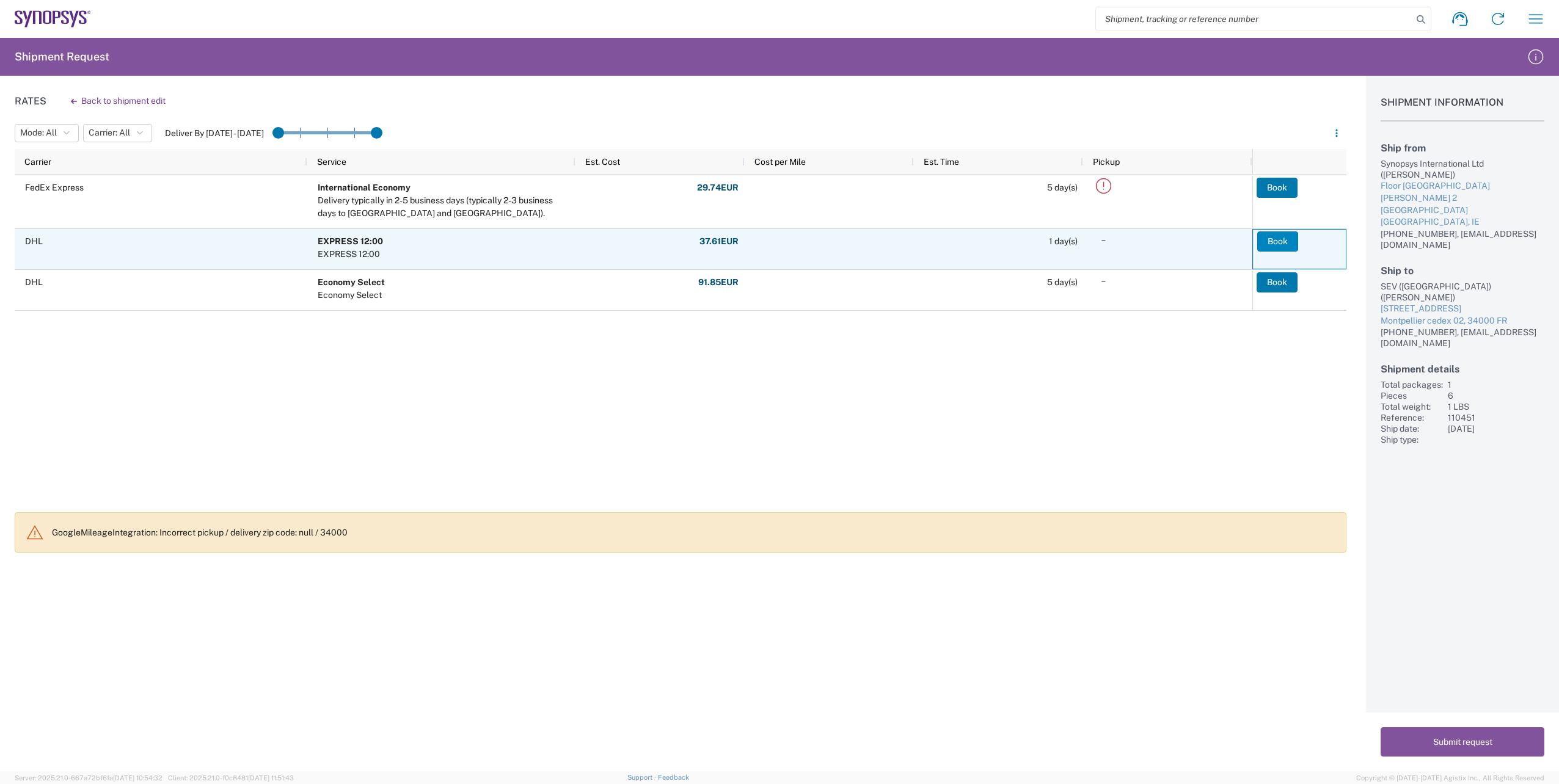
click at [1278, 243] on button "Book" at bounding box center [1278, 241] width 41 height 20
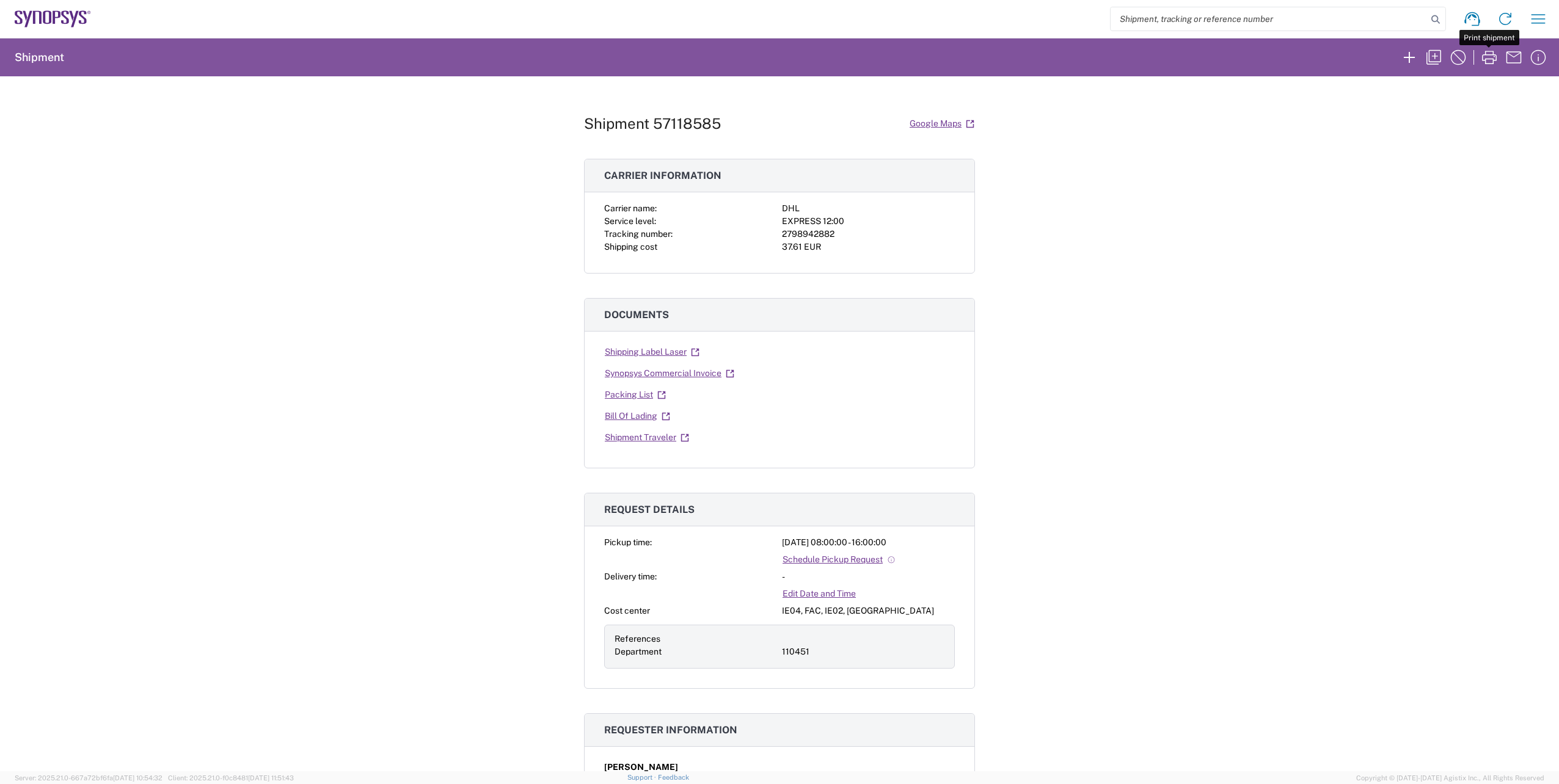
drag, startPoint x: 1490, startPoint y: 56, endPoint x: 1491, endPoint y: 77, distance: 21.0
click at [1490, 57] on icon "button" at bounding box center [1489, 57] width 20 height 20
